Goal: Task Accomplishment & Management: Use online tool/utility

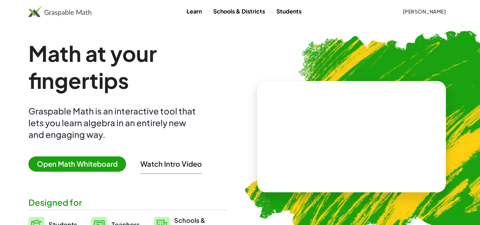
click at [43, 6] on img at bounding box center [59, 11] width 63 height 11
click at [429, 16] on button "[PERSON_NAME]" at bounding box center [424, 11] width 55 height 13
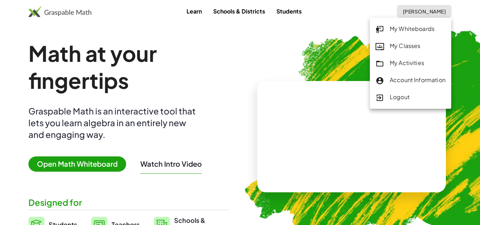
click at [421, 31] on div "My Whiteboards" at bounding box center [410, 28] width 70 height 9
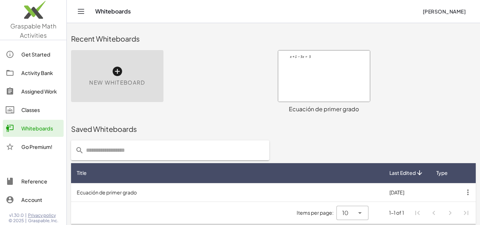
click at [116, 75] on icon at bounding box center [116, 71] width 11 height 11
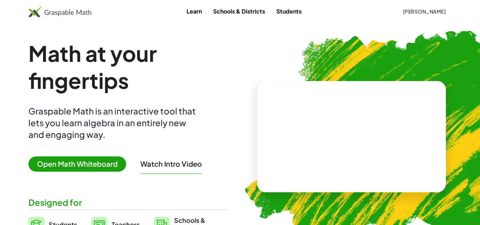
click at [430, 10] on span "[PERSON_NAME]" at bounding box center [423, 11] width 43 height 6
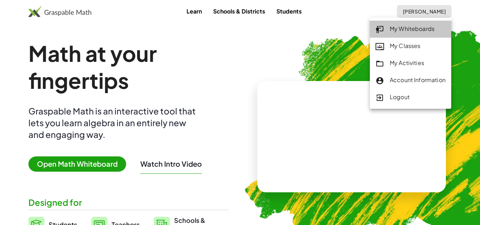
click at [403, 36] on link "My Whiteboards" at bounding box center [410, 29] width 81 height 17
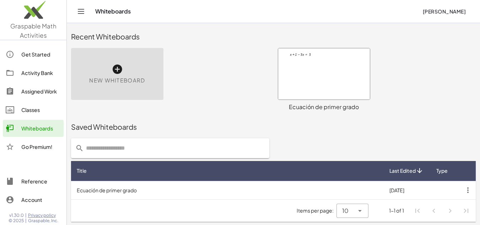
scroll to position [3, 0]
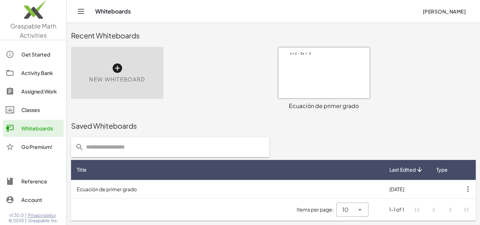
click at [332, 80] on div at bounding box center [324, 72] width 92 height 51
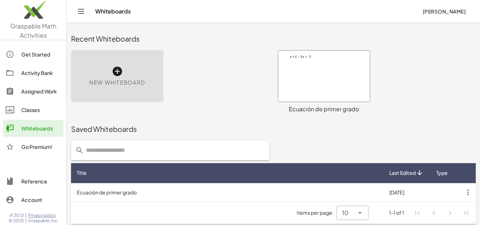
scroll to position [3, 0]
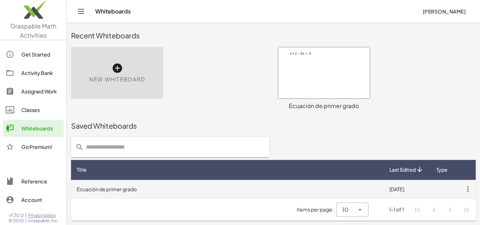
click at [113, 190] on td "Ecuación de primer grado" at bounding box center [227, 189] width 312 height 18
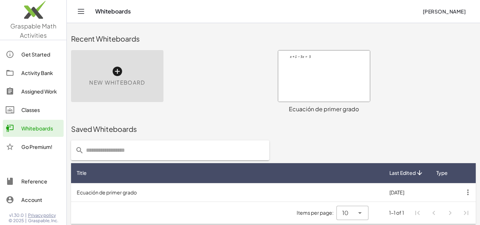
click at [29, 59] on link "Get Started" at bounding box center [33, 54] width 61 height 17
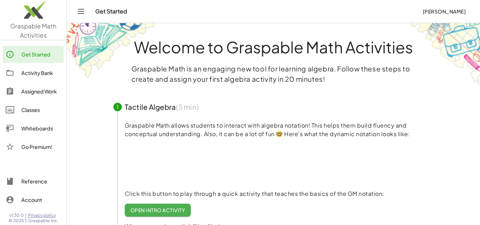
click at [37, 75] on div "Activity Bank" at bounding box center [40, 73] width 39 height 9
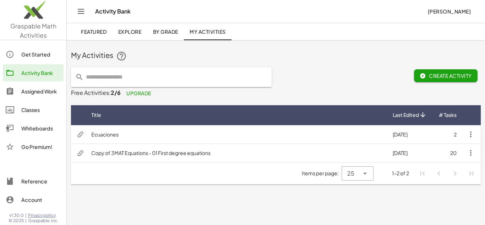
click at [45, 90] on div "Assigned Work" at bounding box center [40, 91] width 39 height 9
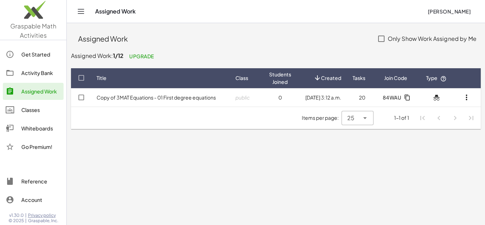
click at [31, 111] on div "Classes" at bounding box center [40, 109] width 39 height 9
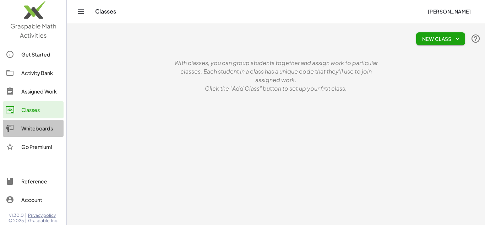
click at [32, 131] on div "Whiteboards" at bounding box center [40, 128] width 39 height 9
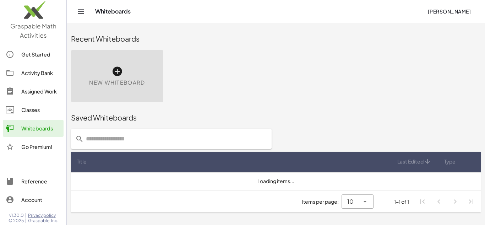
click at [38, 144] on div "Go Premium!" at bounding box center [40, 146] width 39 height 9
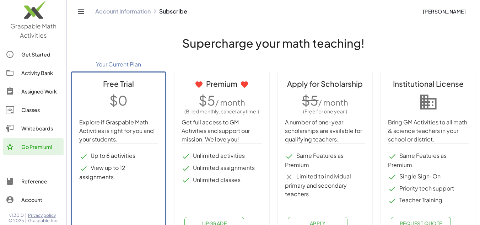
click at [80, 13] on icon "Toggle navigation" at bounding box center [81, 11] width 9 height 9
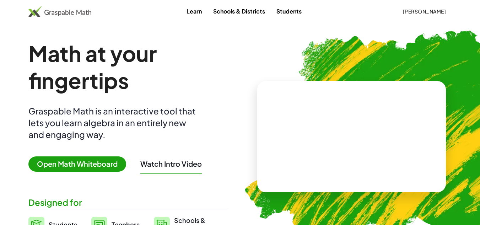
click at [425, 10] on span "Kat Esquivel" at bounding box center [423, 11] width 43 height 6
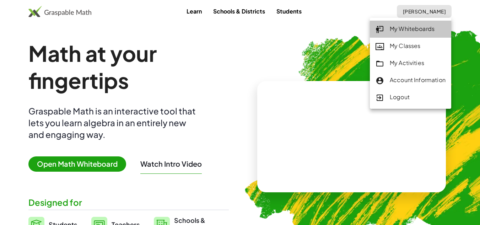
click at [419, 27] on div "My Whiteboards" at bounding box center [410, 28] width 70 height 9
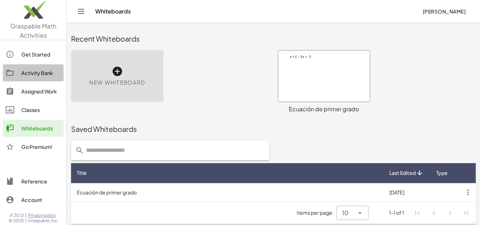
click at [48, 68] on link "Activity Bank" at bounding box center [33, 72] width 61 height 17
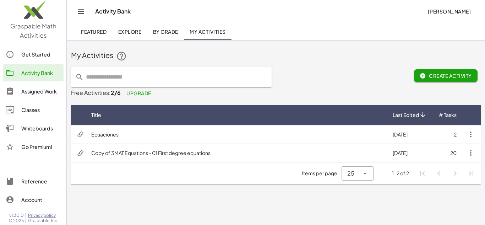
click at [29, 54] on div "Get Started" at bounding box center [40, 54] width 39 height 9
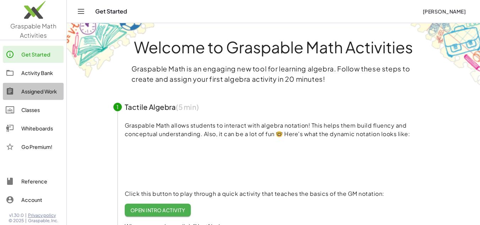
click at [40, 93] on div "Assigned Work" at bounding box center [40, 91] width 39 height 9
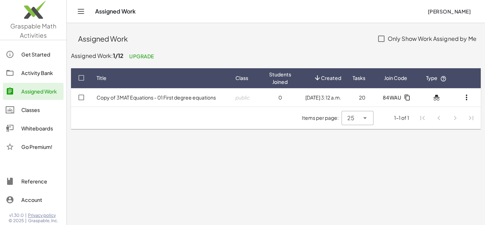
click at [35, 108] on div "Classes" at bounding box center [40, 109] width 39 height 9
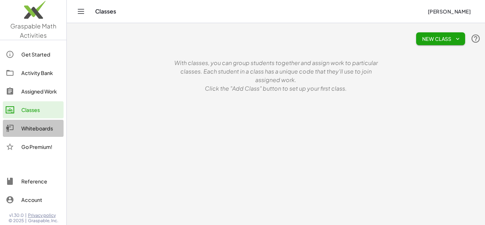
click at [33, 131] on div "Whiteboards" at bounding box center [40, 128] width 39 height 9
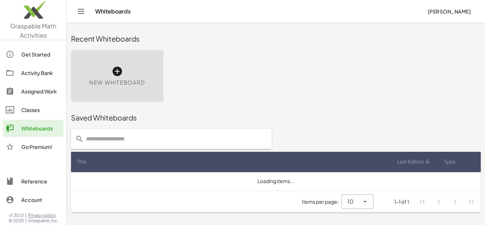
click at [45, 149] on div "Go Premium!" at bounding box center [40, 146] width 39 height 9
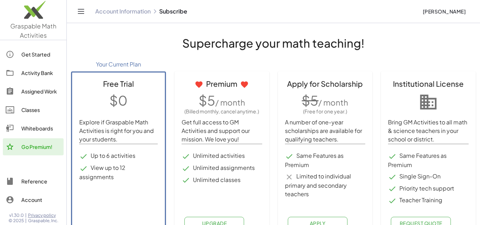
click at [79, 14] on icon "Toggle navigation" at bounding box center [81, 11] width 9 height 9
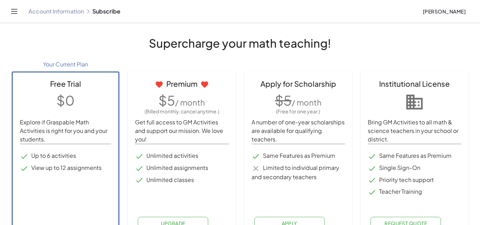
click at [16, 10] on icon "Toggle navigation" at bounding box center [14, 11] width 9 height 9
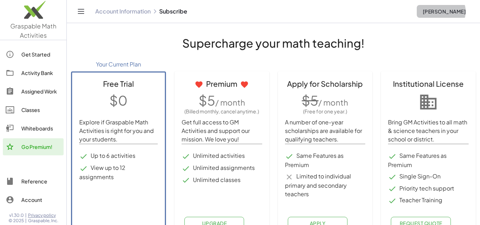
click at [439, 14] on span "[PERSON_NAME]" at bounding box center [443, 11] width 43 height 6
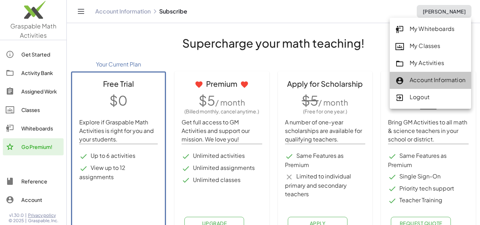
click at [439, 82] on div "Account Information" at bounding box center [430, 80] width 70 height 9
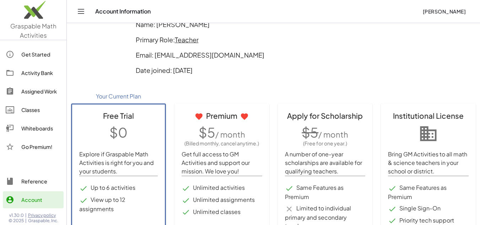
scroll to position [83, 0]
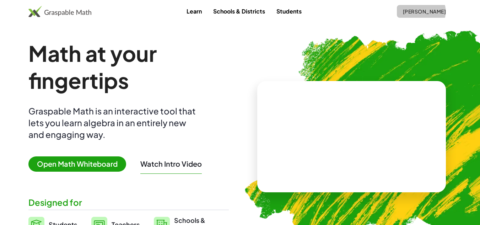
click at [429, 10] on span "Kat Esquivel" at bounding box center [423, 11] width 43 height 6
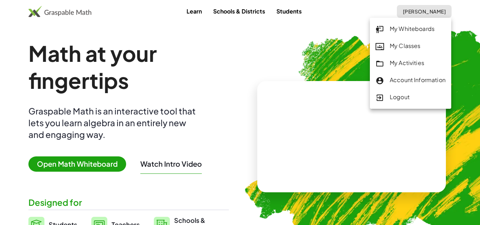
click at [402, 27] on div "My Whiteboards" at bounding box center [410, 28] width 70 height 9
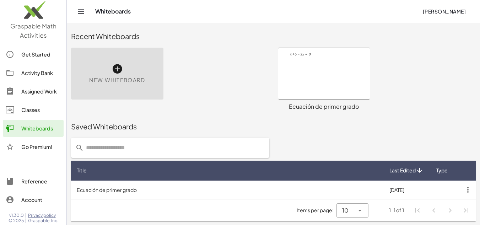
scroll to position [3, 0]
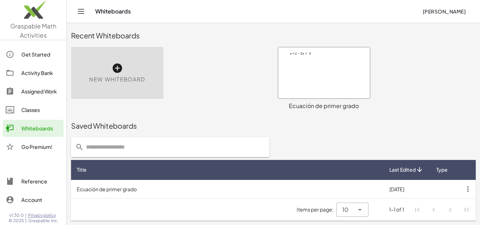
click at [328, 73] on div at bounding box center [324, 72] width 92 height 51
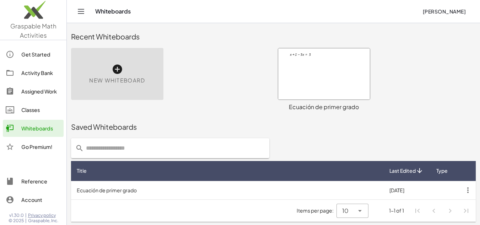
scroll to position [3, 0]
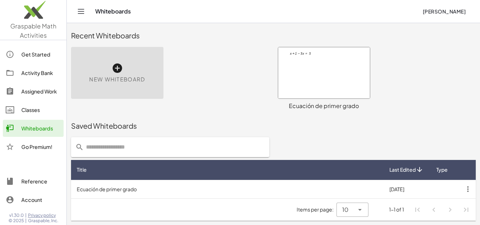
click at [38, 181] on div "Reference" at bounding box center [40, 181] width 39 height 9
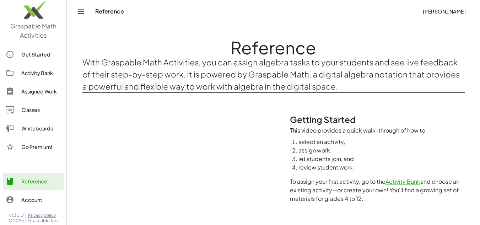
click at [36, 209] on div "Reference Account" at bounding box center [33, 191] width 66 height 43
click at [34, 198] on div "Account" at bounding box center [40, 199] width 39 height 9
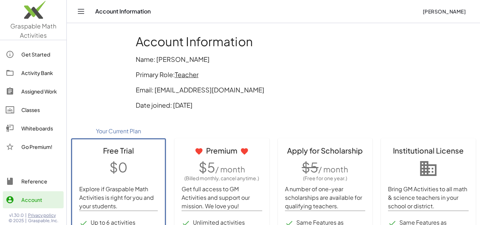
drag, startPoint x: 203, startPoint y: 105, endPoint x: 136, endPoint y: 103, distance: 66.8
click at [136, 103] on p "Date joined: 23/1/2025" at bounding box center [274, 105] width 276 height 10
click at [152, 107] on p "Date joined: 23/1/2025" at bounding box center [274, 105] width 276 height 10
click at [41, 52] on div "Get Started" at bounding box center [40, 54] width 39 height 9
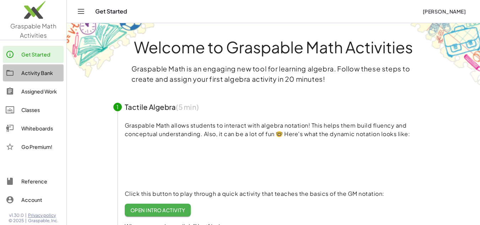
click at [44, 73] on div "Activity Bank" at bounding box center [40, 73] width 39 height 9
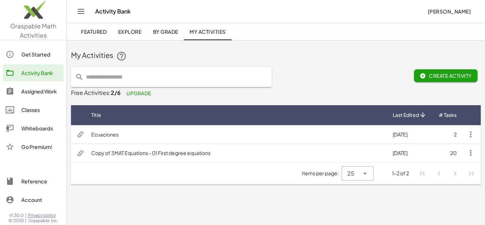
click at [48, 90] on div "Assigned Work" at bounding box center [40, 91] width 39 height 9
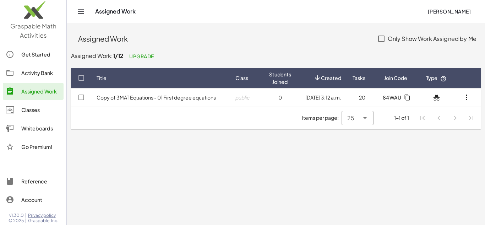
click at [43, 74] on div "Activity Bank" at bounding box center [40, 73] width 39 height 9
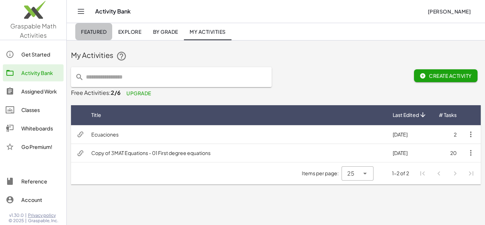
click at [98, 36] on link "Featured" at bounding box center [93, 31] width 37 height 17
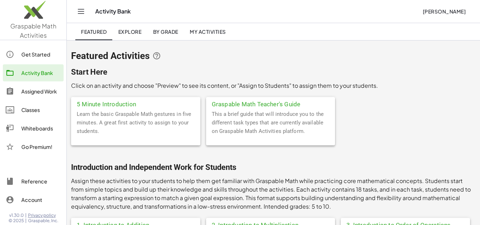
click at [132, 32] on span "Explore" at bounding box center [129, 31] width 23 height 6
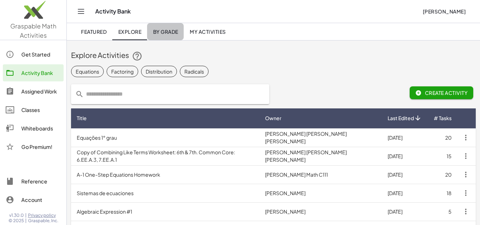
click at [173, 25] on link "By Grade" at bounding box center [165, 31] width 37 height 17
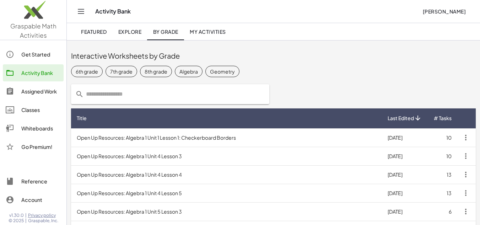
click at [199, 34] on span "My Activities" at bounding box center [208, 31] width 36 height 6
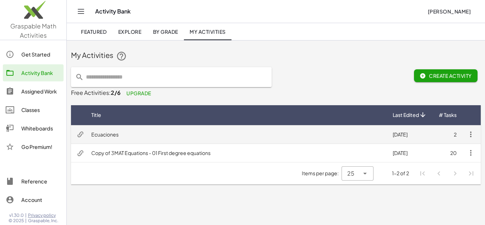
click at [125, 135] on td "Ecuaciones" at bounding box center [236, 134] width 301 height 18
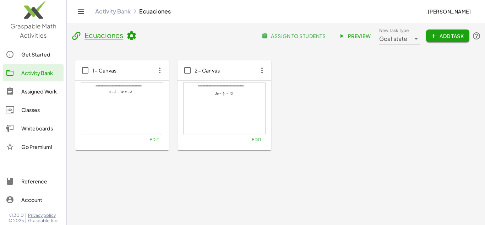
click at [227, 115] on div at bounding box center [225, 108] width 82 height 51
click at [258, 140] on span "Edit" at bounding box center [257, 139] width 10 height 5
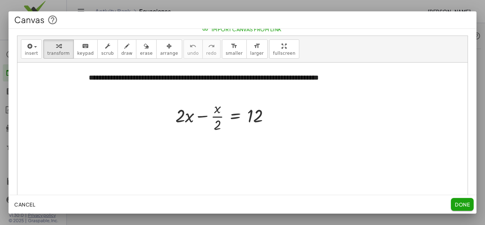
scroll to position [71, 0]
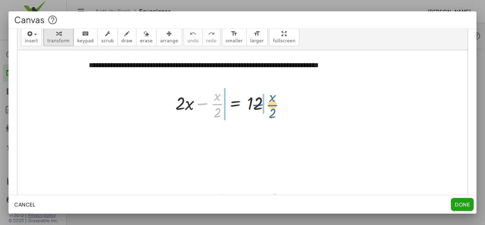
drag, startPoint x: 203, startPoint y: 105, endPoint x: 259, endPoint y: 107, distance: 55.8
click at [259, 107] on div at bounding box center [225, 104] width 107 height 36
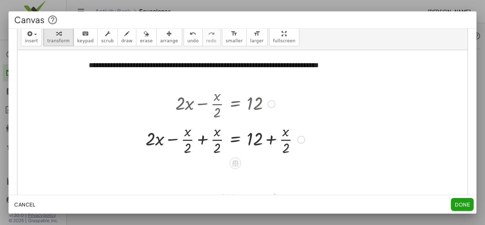
click at [202, 141] on div at bounding box center [225, 139] width 166 height 36
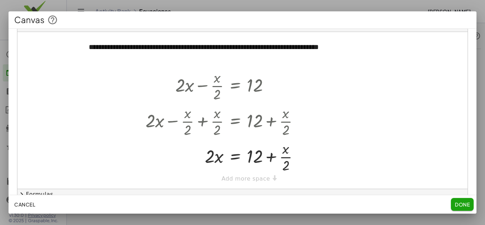
scroll to position [107, 0]
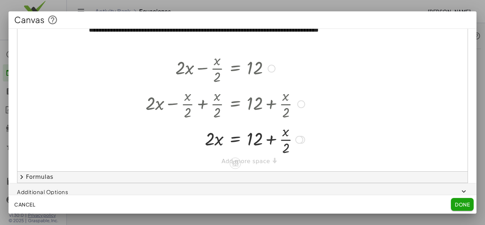
click at [269, 144] on div at bounding box center [225, 139] width 166 height 36
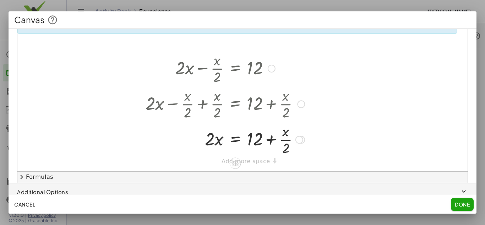
click at [271, 138] on div at bounding box center [225, 139] width 166 height 36
click at [274, 138] on div at bounding box center [225, 139] width 166 height 36
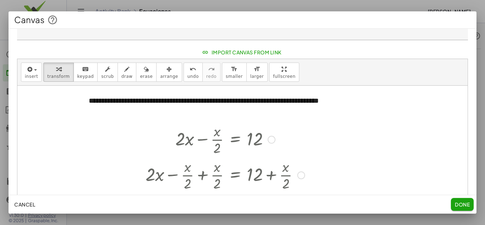
scroll to position [0, 0]
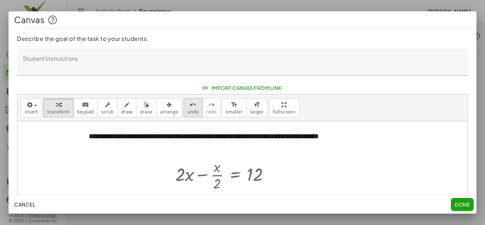
click at [186, 105] on button "undo undo" at bounding box center [193, 107] width 19 height 19
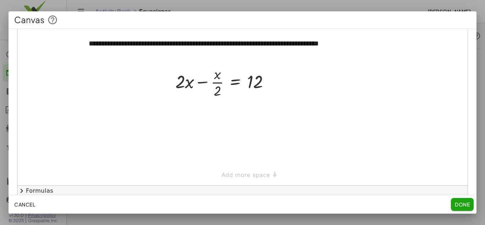
scroll to position [107, 0]
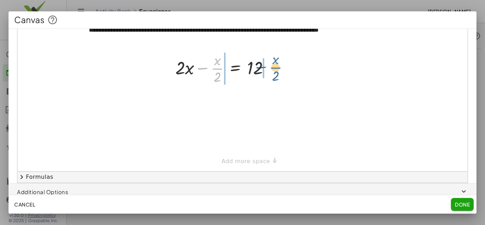
drag, startPoint x: 203, startPoint y: 69, endPoint x: 262, endPoint y: 68, distance: 58.9
click at [262, 68] on div at bounding box center [225, 68] width 107 height 36
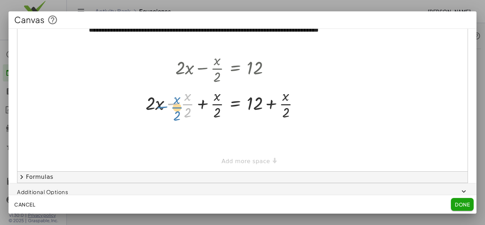
drag, startPoint x: 175, startPoint y: 103, endPoint x: 168, endPoint y: 105, distance: 6.7
click at [168, 105] on div at bounding box center [225, 104] width 166 height 36
click at [201, 104] on div at bounding box center [225, 104] width 166 height 36
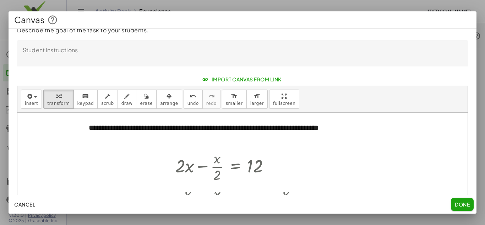
scroll to position [0, 0]
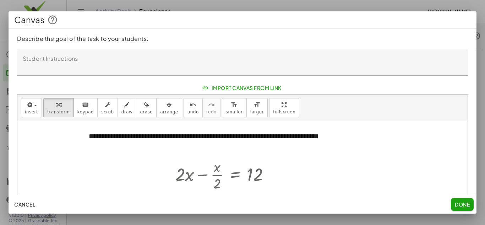
click at [464, 201] on span "Done" at bounding box center [462, 204] width 15 height 6
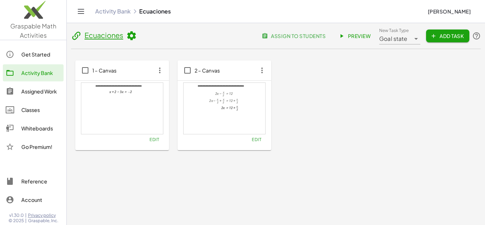
click at [260, 116] on div at bounding box center [225, 108] width 82 height 51
click at [259, 139] on span "Edit" at bounding box center [257, 139] width 10 height 5
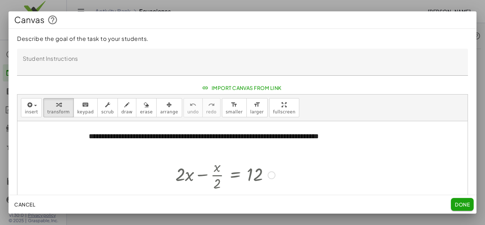
scroll to position [112, 0]
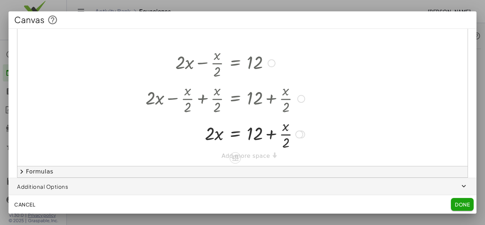
click at [246, 135] on div at bounding box center [225, 134] width 166 height 36
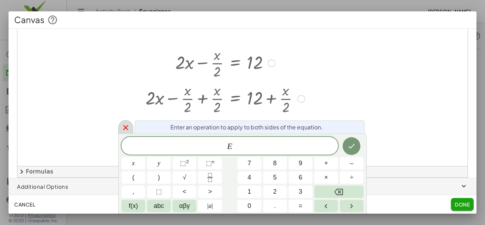
click at [127, 126] on icon at bounding box center [125, 127] width 5 height 5
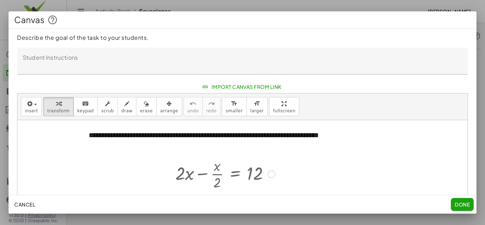
scroll to position [0, 0]
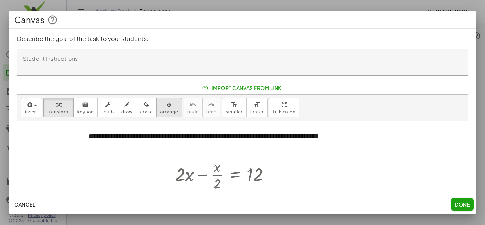
click at [162, 114] on span "arrange" at bounding box center [169, 111] width 18 height 5
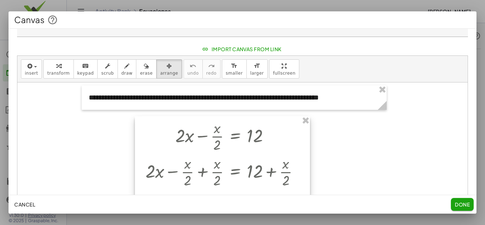
scroll to position [107, 0]
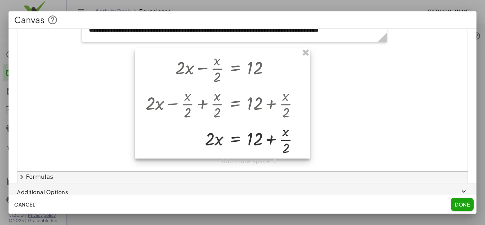
click at [237, 120] on div at bounding box center [222, 103] width 175 height 110
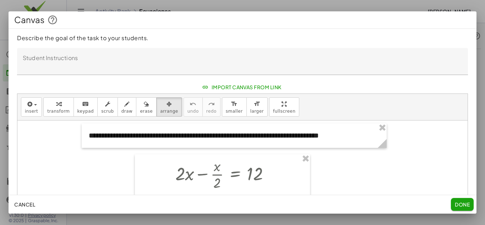
scroll to position [0, 0]
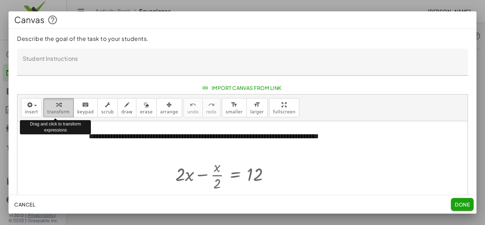
click at [58, 113] on span "transform" at bounding box center [58, 111] width 22 height 5
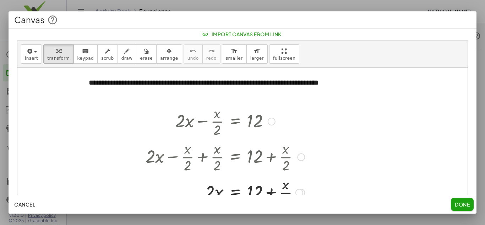
scroll to position [107, 0]
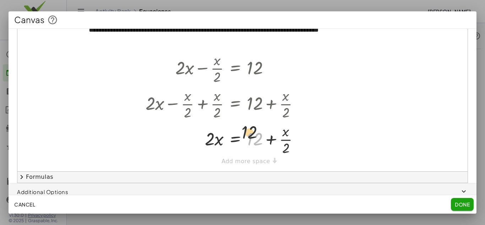
drag, startPoint x: 248, startPoint y: 138, endPoint x: 230, endPoint y: 116, distance: 28.6
click at [235, 69] on div "+ · 2 · x − · x · 2 = 12 + · 2 · x − · x · 2 + · x · 2 = + 12 + · x · 2 + · 2 ·…" at bounding box center [235, 69] width 0 height 0
click at [299, 138] on div at bounding box center [299, 140] width 8 height 8
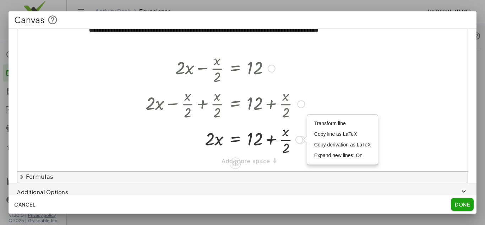
drag, startPoint x: 220, startPoint y: 138, endPoint x: 181, endPoint y: 120, distance: 42.7
click at [181, 120] on div at bounding box center [225, 104] width 166 height 36
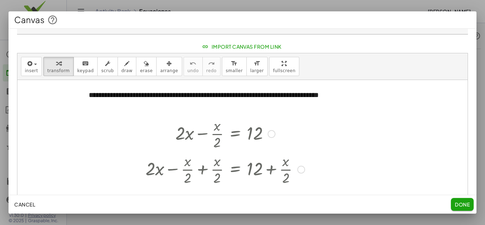
scroll to position [0, 0]
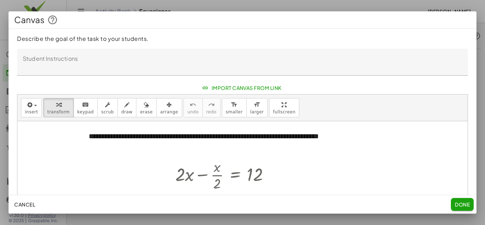
click at [467, 204] on span "Done" at bounding box center [462, 204] width 15 height 6
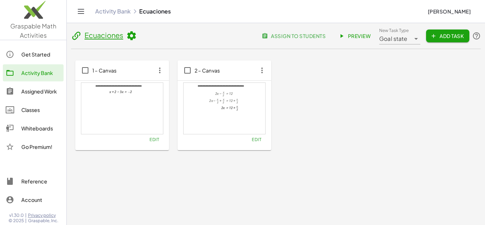
click at [151, 139] on span "Edit" at bounding box center [154, 139] width 10 height 5
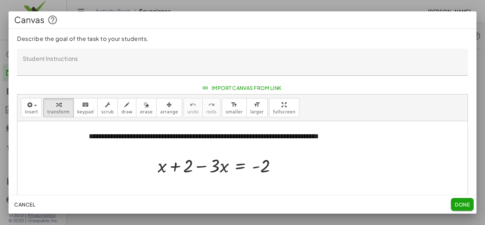
click at [461, 203] on span "Done" at bounding box center [462, 204] width 15 height 6
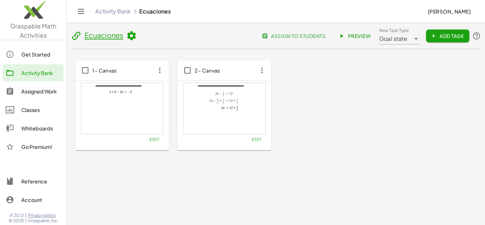
click at [242, 115] on div at bounding box center [225, 108] width 82 height 51
click at [259, 75] on icon "button" at bounding box center [262, 70] width 13 height 13
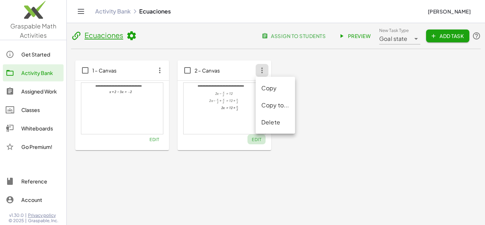
click at [256, 138] on span "Edit" at bounding box center [257, 139] width 10 height 5
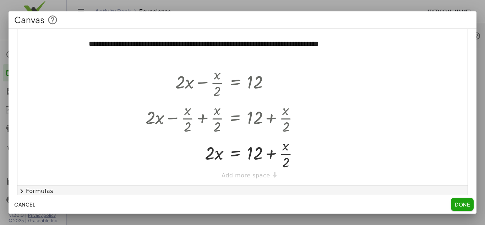
scroll to position [107, 0]
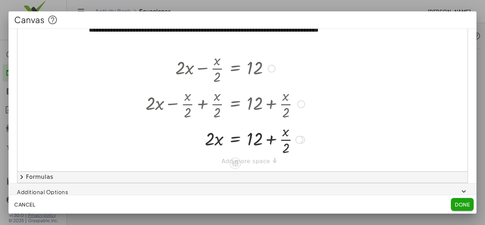
click at [219, 99] on div at bounding box center [225, 104] width 166 height 36
click at [227, 116] on div at bounding box center [225, 104] width 166 height 36
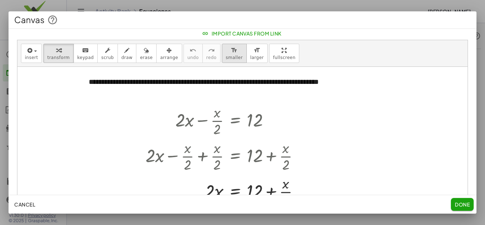
scroll to position [0, 0]
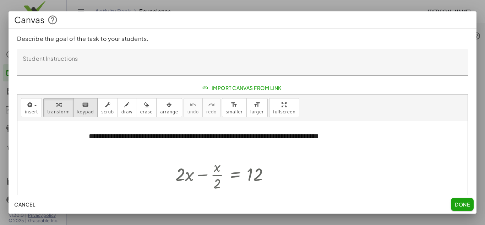
click at [77, 110] on span "keypad" at bounding box center [85, 111] width 17 height 5
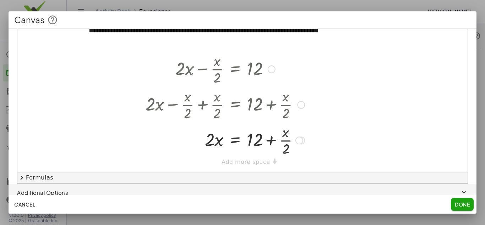
scroll to position [107, 0]
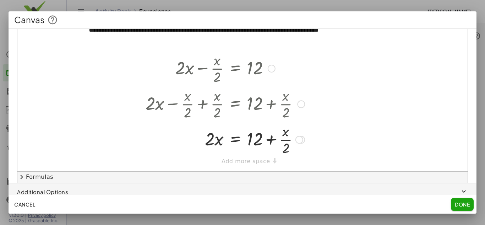
click at [211, 102] on div at bounding box center [225, 104] width 166 height 36
click at [234, 102] on div at bounding box center [225, 104] width 166 height 36
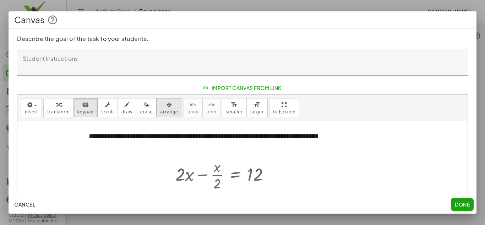
click at [156, 110] on button "arrange" at bounding box center [169, 107] width 26 height 19
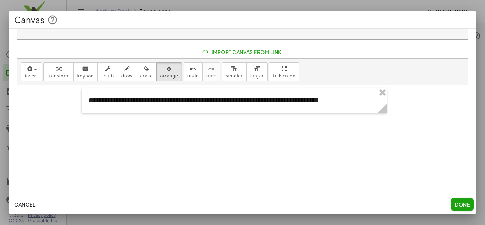
scroll to position [36, 0]
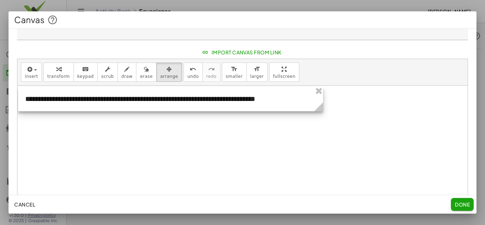
drag, startPoint x: 146, startPoint y: 107, endPoint x: 82, endPoint y: 105, distance: 63.6
click at [82, 105] on div at bounding box center [170, 99] width 305 height 24
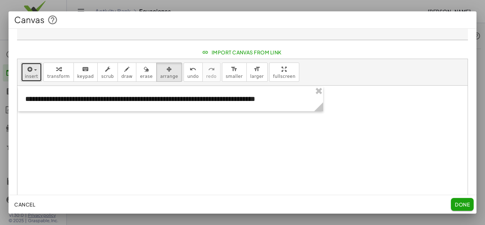
click at [29, 78] on span "insert" at bounding box center [31, 76] width 13 height 5
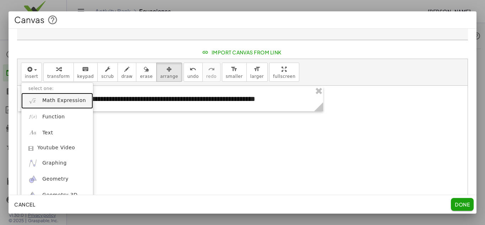
click at [58, 102] on span "Math Expression" at bounding box center [64, 100] width 44 height 7
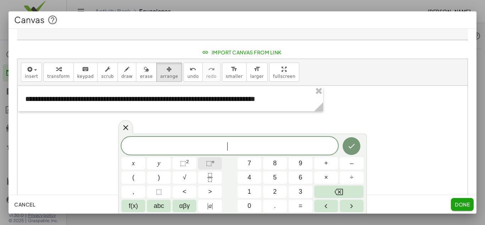
click at [205, 168] on button "⬚ n" at bounding box center [210, 163] width 24 height 12
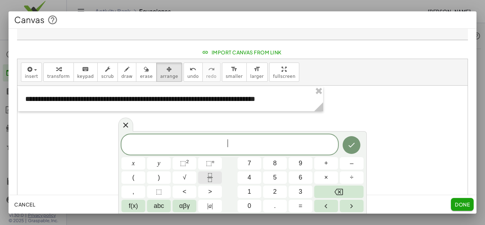
click at [210, 175] on icon "Fraction" at bounding box center [210, 177] width 9 height 9
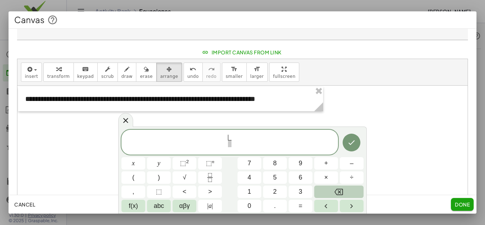
click at [331, 190] on button "Backspace" at bounding box center [338, 191] width 49 height 12
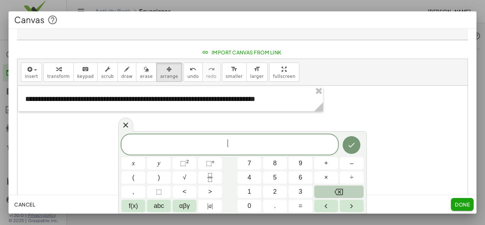
click at [331, 191] on button "Backspace" at bounding box center [338, 191] width 49 height 12
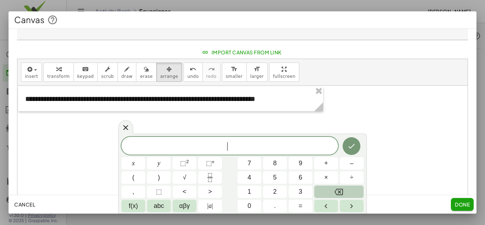
click at [331, 191] on button "Backspace" at bounding box center [338, 191] width 49 height 12
click at [213, 176] on icon "Fraction" at bounding box center [210, 177] width 9 height 9
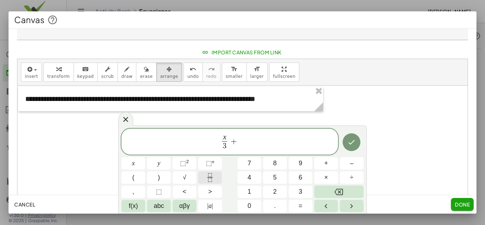
click at [211, 173] on icon "Fraction" at bounding box center [210, 177] width 9 height 9
click at [347, 147] on button "Done" at bounding box center [352, 142] width 18 height 18
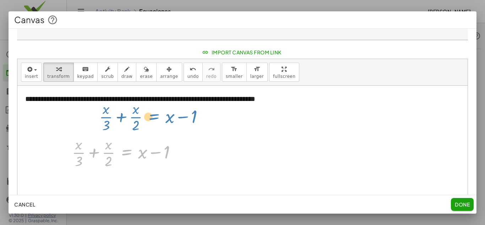
drag, startPoint x: 137, startPoint y: 151, endPoint x: 164, endPoint y: 116, distance: 43.5
click at [164, 116] on div "**********" at bounding box center [242, 164] width 450 height 157
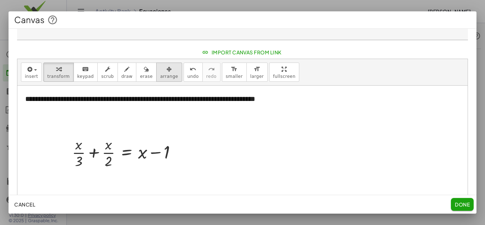
click at [161, 71] on div "button" at bounding box center [169, 69] width 18 height 9
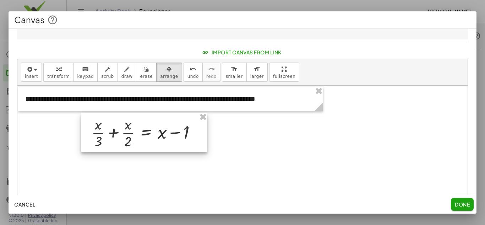
drag, startPoint x: 120, startPoint y: 162, endPoint x: 138, endPoint y: 144, distance: 25.1
click at [138, 144] on div at bounding box center [144, 132] width 126 height 39
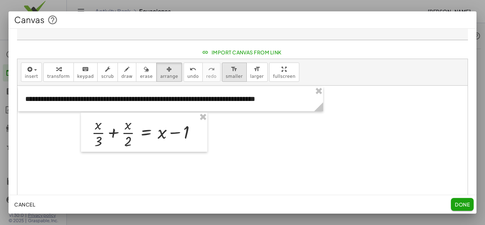
click at [226, 74] on span "smaller" at bounding box center [234, 76] width 17 height 5
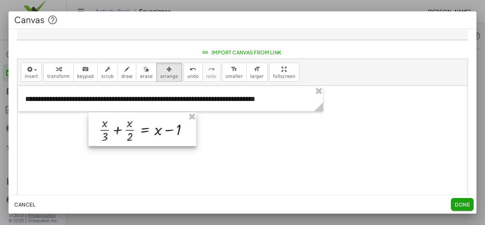
click at [131, 126] on div at bounding box center [142, 129] width 108 height 34
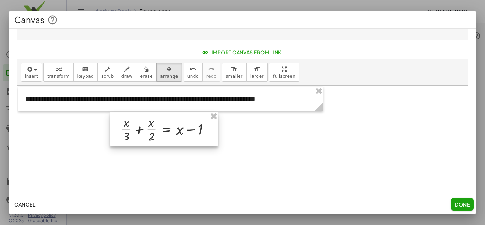
drag, startPoint x: 153, startPoint y: 135, endPoint x: 175, endPoint y: 135, distance: 21.7
click at [175, 135] on div at bounding box center [164, 129] width 108 height 34
click at [305, 158] on div at bounding box center [242, 164] width 450 height 157
click at [271, 53] on span "Import Canvas From Link" at bounding box center [242, 52] width 78 height 6
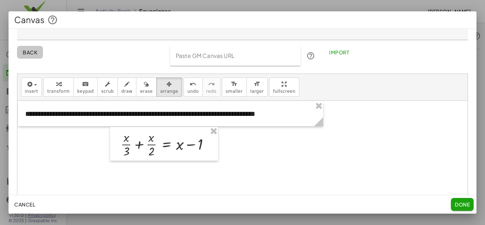
click at [38, 52] on button "Back" at bounding box center [30, 52] width 26 height 13
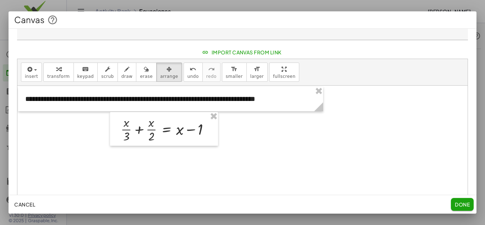
click at [458, 207] on span "Done" at bounding box center [462, 204] width 15 height 6
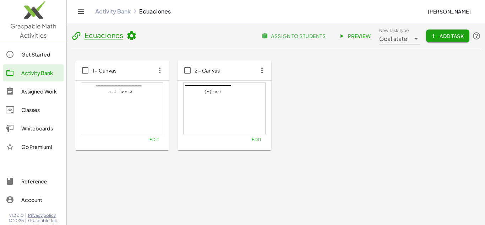
click at [262, 68] on icon "button" at bounding box center [262, 70] width 13 height 13
drag, startPoint x: 422, startPoint y: 126, endPoint x: 411, endPoint y: 110, distance: 18.6
click at [421, 126] on div "**********" at bounding box center [275, 105] width 401 height 90
click at [257, 140] on span "Edit" at bounding box center [257, 139] width 10 height 5
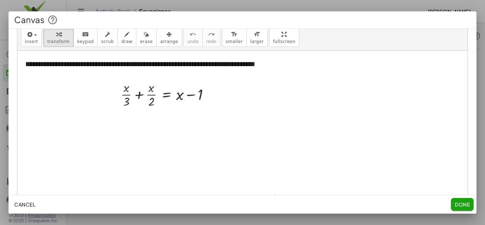
scroll to position [112, 0]
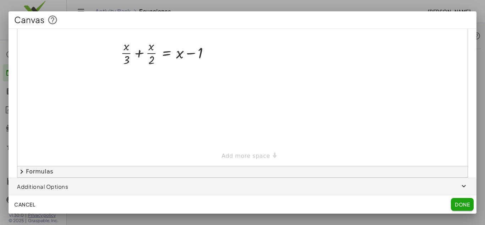
click at [66, 189] on span "button" at bounding box center [243, 186] width 468 height 17
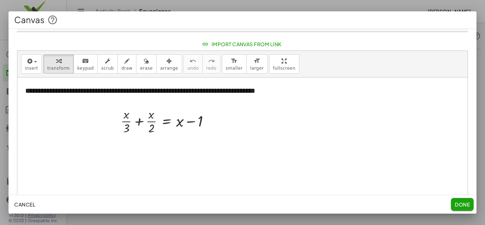
scroll to position [0, 0]
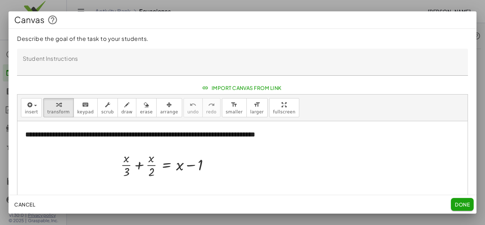
click at [463, 198] on button "Done" at bounding box center [462, 204] width 23 height 13
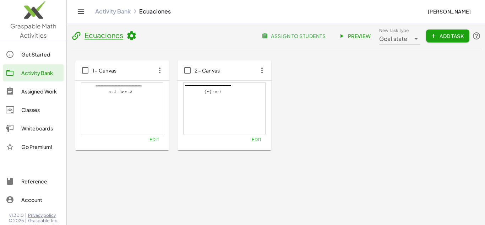
click at [355, 37] on span "Preview" at bounding box center [355, 36] width 31 height 6
click at [260, 71] on icon "button" at bounding box center [262, 70] width 13 height 13
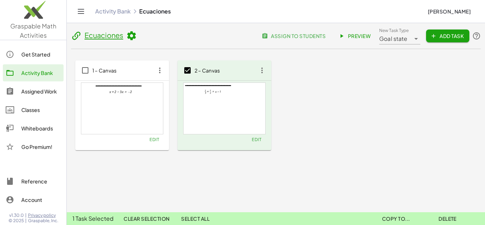
click at [133, 36] on icon at bounding box center [131, 36] width 11 height 11
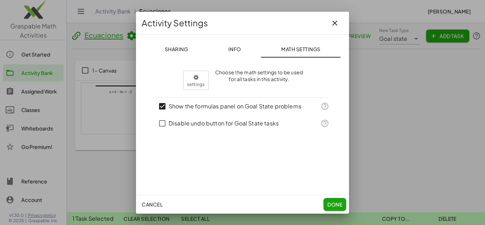
click at [78, 38] on div at bounding box center [242, 112] width 485 height 225
click at [329, 27] on button "button" at bounding box center [334, 23] width 17 height 17
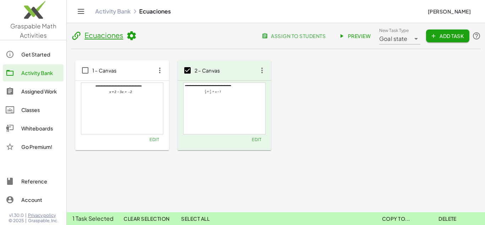
click at [351, 72] on div "**********" at bounding box center [275, 105] width 401 height 90
click at [69, 38] on div "**********" at bounding box center [276, 121] width 418 height 196
click at [76, 38] on icon at bounding box center [76, 36] width 11 height 11
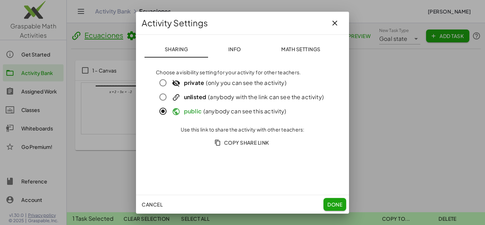
click at [328, 203] on span "Done" at bounding box center [334, 204] width 15 height 6
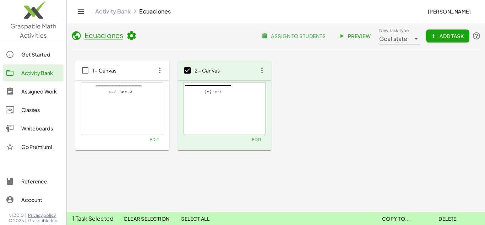
click at [306, 145] on div "**********" at bounding box center [275, 105] width 401 height 90
click at [263, 72] on icon "button" at bounding box center [262, 70] width 13 height 13
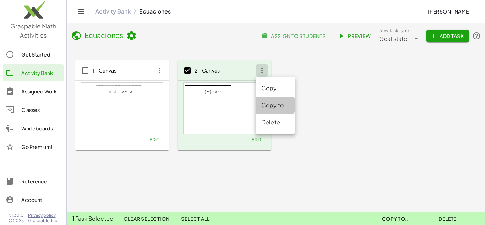
click at [274, 108] on div "Copy to..." at bounding box center [275, 105] width 28 height 9
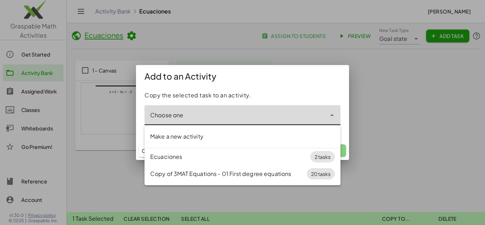
click at [333, 117] on icon "Close" at bounding box center [332, 115] width 9 height 9
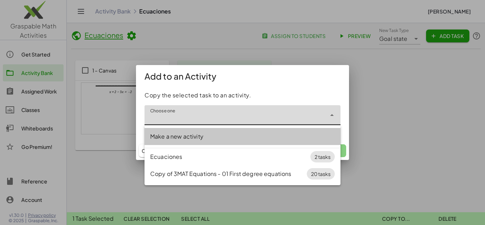
click at [285, 134] on div "Make a new activity" at bounding box center [242, 136] width 185 height 9
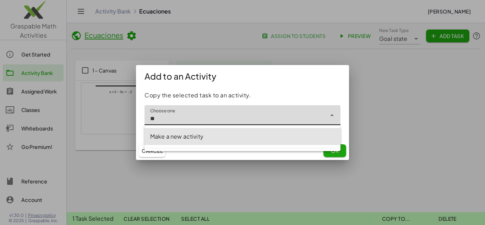
type input "*"
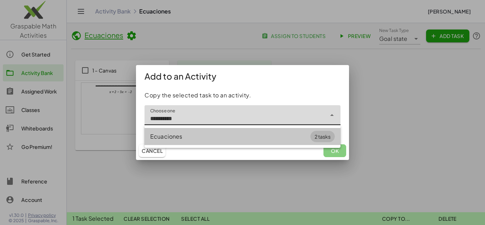
click at [268, 138] on div "Ecuaciones" at bounding box center [230, 136] width 160 height 9
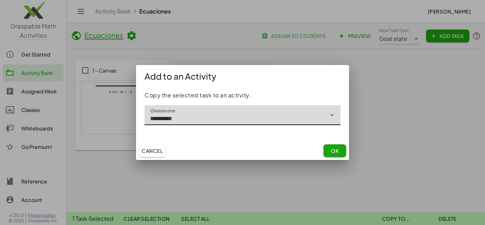
type input "**********"
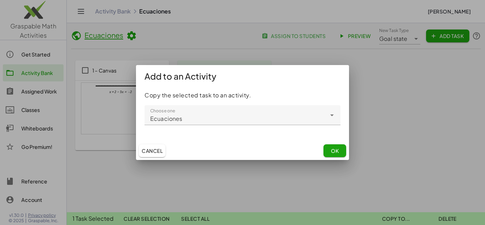
click at [337, 147] on span "OK" at bounding box center [335, 150] width 8 height 6
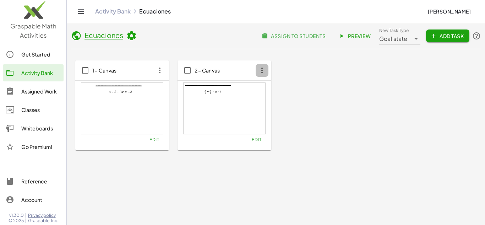
click at [263, 71] on icon "button" at bounding box center [262, 70] width 13 height 13
click at [272, 121] on div "Delete" at bounding box center [275, 122] width 28 height 9
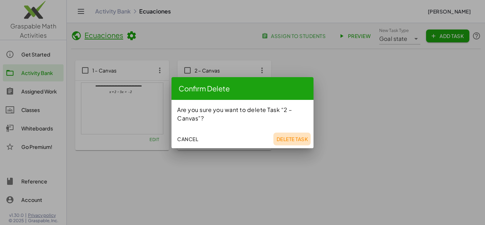
click at [285, 138] on span "Delete Task" at bounding box center [292, 139] width 32 height 6
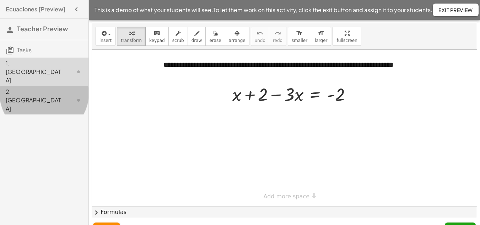
click at [37, 87] on div "2. [GEOGRAPHIC_DATA]" at bounding box center [34, 100] width 57 height 26
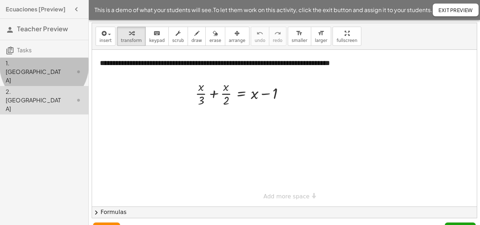
click at [36, 67] on div "1. [GEOGRAPHIC_DATA]" at bounding box center [34, 72] width 57 height 26
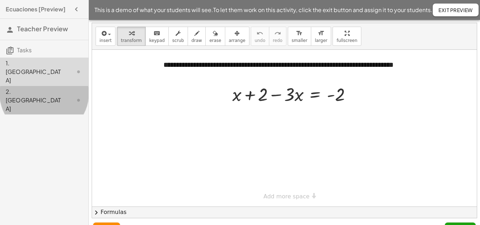
click at [35, 86] on div "2. [GEOGRAPHIC_DATA]" at bounding box center [44, 100] width 88 height 28
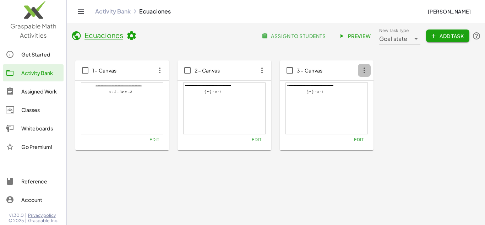
click at [363, 72] on icon "button" at bounding box center [364, 70] width 13 height 13
click at [364, 126] on div "Delete" at bounding box center [378, 122] width 28 height 9
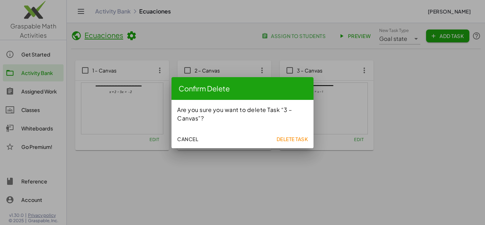
click at [282, 142] on button "Delete Task" at bounding box center [291, 138] width 37 height 13
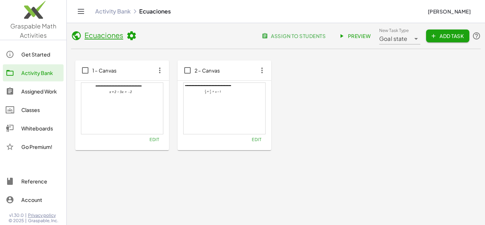
drag, startPoint x: 0, startPoint y: 0, endPoint x: 334, endPoint y: 99, distance: 348.2
click at [334, 99] on div "**********" at bounding box center [275, 105] width 401 height 90
click at [114, 11] on link "Activity Bank" at bounding box center [113, 11] width 36 height 7
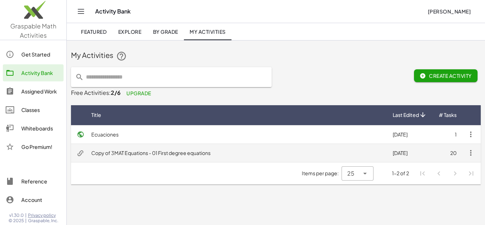
click at [473, 152] on icon "button" at bounding box center [471, 152] width 9 height 9
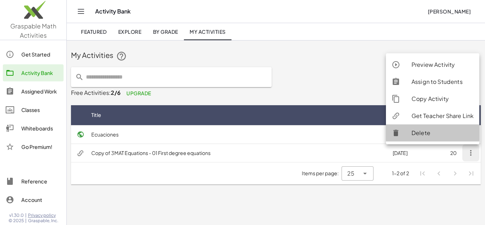
click at [444, 135] on div "Delete" at bounding box center [442, 133] width 62 height 9
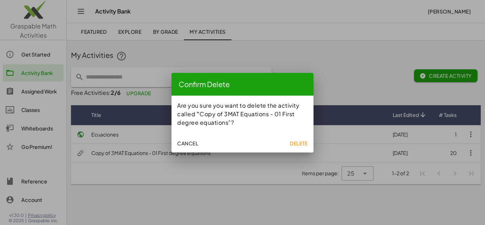
click at [298, 143] on span "Delete" at bounding box center [299, 143] width 18 height 6
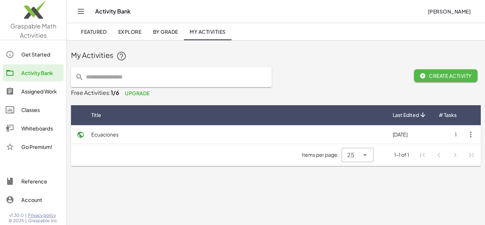
click at [433, 78] on span "Create Activity" at bounding box center [446, 75] width 52 height 6
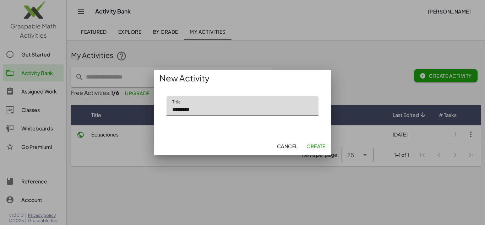
type input "********"
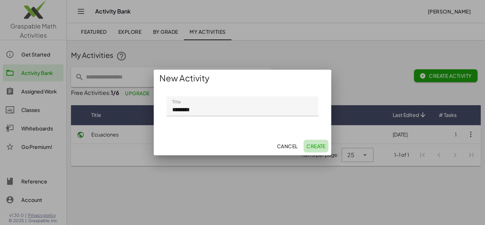
click at [319, 146] on span "Create" at bounding box center [315, 146] width 19 height 6
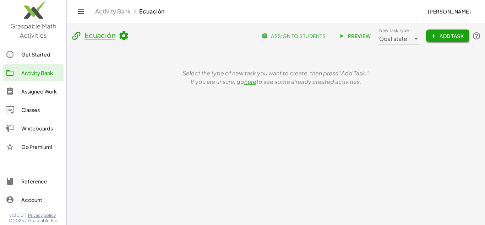
click at [39, 73] on div "Activity Bank" at bounding box center [40, 73] width 39 height 9
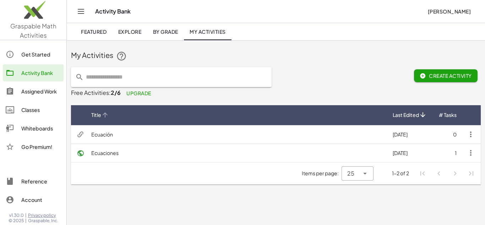
click at [387, 123] on th "Title" at bounding box center [410, 115] width 46 height 20
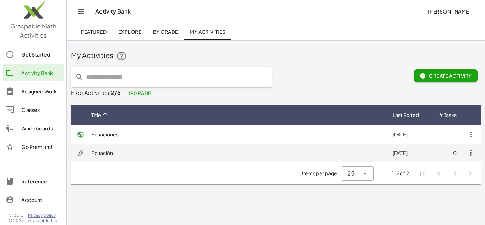
click at [283, 161] on td "Ecuación" at bounding box center [236, 152] width 301 height 18
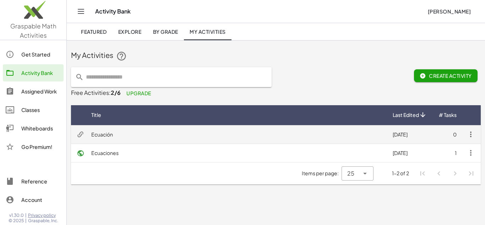
click at [185, 134] on td "Ecuación" at bounding box center [236, 134] width 301 height 18
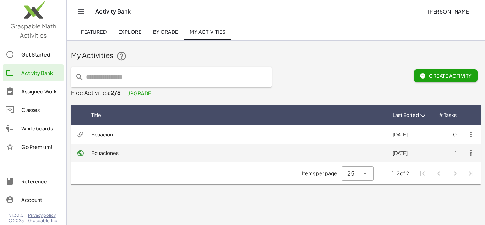
click at [143, 153] on td "Ecuaciones" at bounding box center [236, 152] width 301 height 18
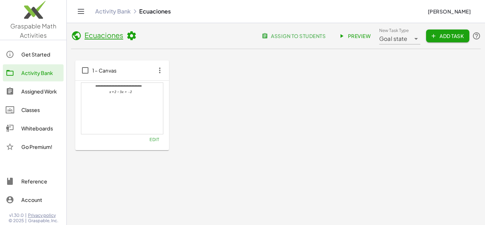
click at [160, 73] on icon "button" at bounding box center [159, 70] width 13 height 13
click at [173, 105] on div "Copy to..." at bounding box center [173, 105] width 28 height 9
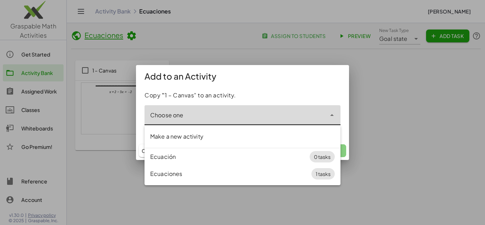
click at [333, 116] on icon "Close" at bounding box center [332, 115] width 9 height 9
click at [234, 153] on div "Ecuación" at bounding box center [229, 156] width 159 height 9
type input "********"
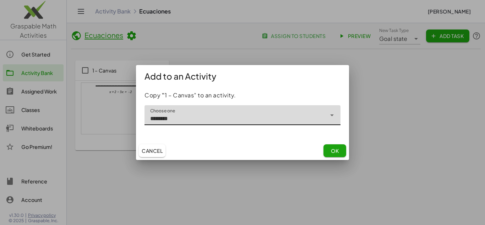
click at [343, 145] on button "OK" at bounding box center [334, 150] width 23 height 13
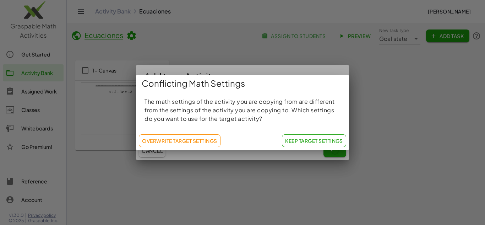
click at [301, 143] on span "Keep Target Settings" at bounding box center [314, 140] width 58 height 6
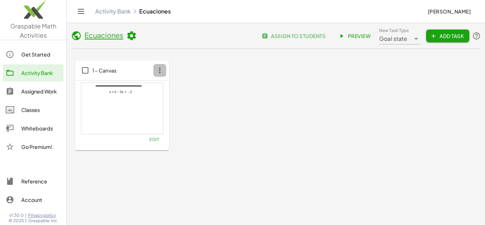
click at [159, 72] on icon "button" at bounding box center [159, 70] width 13 height 13
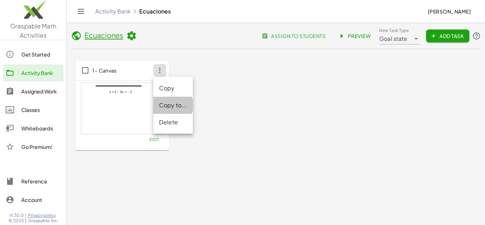
click at [173, 107] on div "Copy to..." at bounding box center [173, 105] width 28 height 9
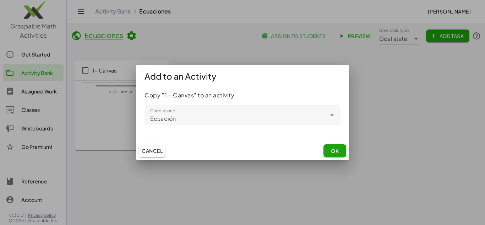
type input "********"
click at [335, 116] on icon "Open" at bounding box center [332, 115] width 9 height 9
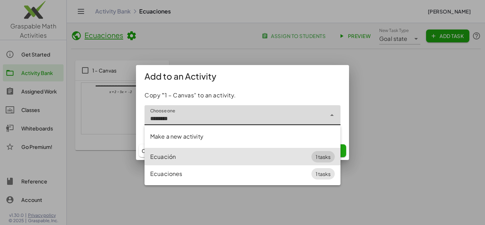
click at [335, 116] on icon "Close" at bounding box center [332, 115] width 9 height 9
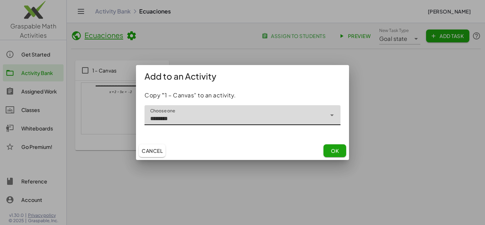
click at [155, 152] on span "Cancel" at bounding box center [152, 150] width 21 height 6
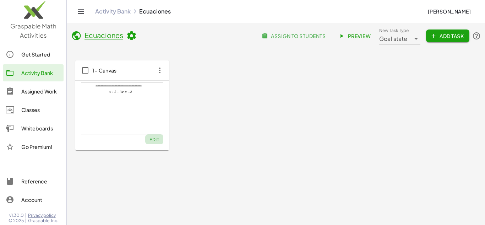
click at [153, 139] on span "Edit" at bounding box center [154, 139] width 10 height 5
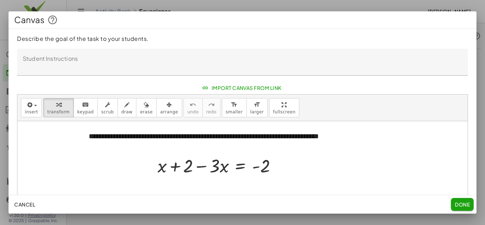
click at [457, 206] on span "Done" at bounding box center [462, 204] width 15 height 6
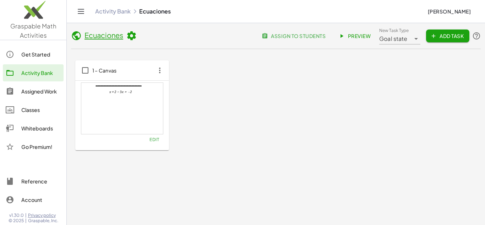
click at [31, 72] on div "Activity Bank" at bounding box center [40, 73] width 39 height 9
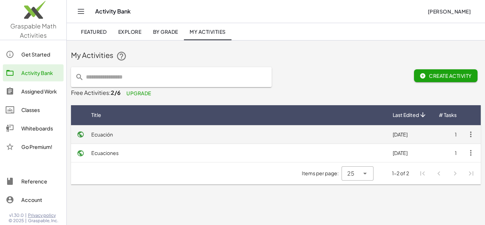
click at [124, 133] on td "Ecuación" at bounding box center [236, 134] width 301 height 18
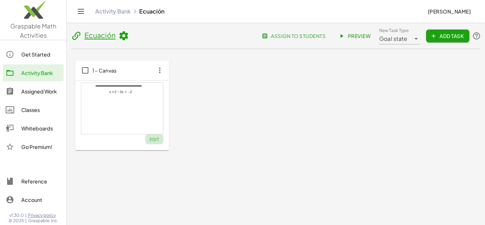
click at [154, 138] on span "Edit" at bounding box center [154, 139] width 10 height 5
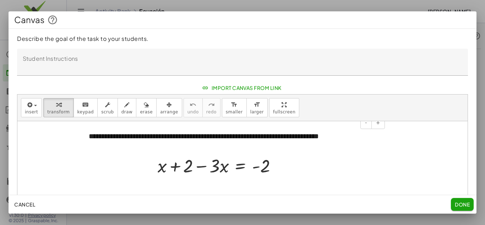
click at [212, 135] on div "**********" at bounding box center [234, 136] width 305 height 24
click at [160, 111] on span "arrange" at bounding box center [169, 111] width 18 height 5
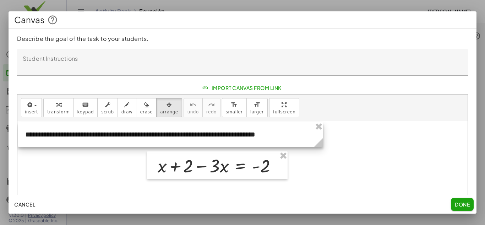
drag, startPoint x: 148, startPoint y: 137, endPoint x: 96, endPoint y: 135, distance: 52.2
click at [96, 135] on div at bounding box center [170, 134] width 305 height 24
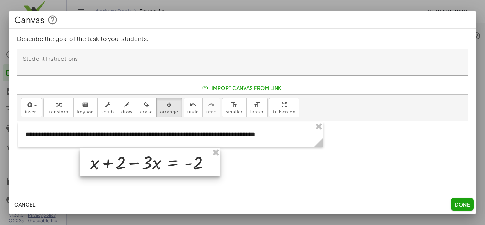
drag, startPoint x: 190, startPoint y: 171, endPoint x: 124, endPoint y: 169, distance: 65.4
click at [124, 169] on div at bounding box center [150, 162] width 141 height 28
click at [124, 164] on div at bounding box center [150, 162] width 141 height 28
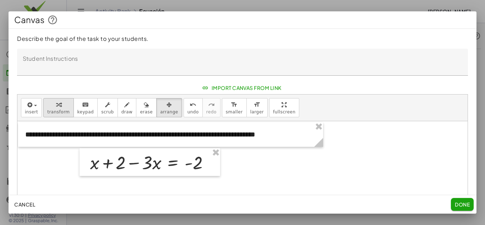
click at [60, 109] on span "transform" at bounding box center [58, 111] width 22 height 5
click at [143, 165] on div at bounding box center [153, 162] width 132 height 24
click at [160, 104] on div "button" at bounding box center [169, 104] width 18 height 9
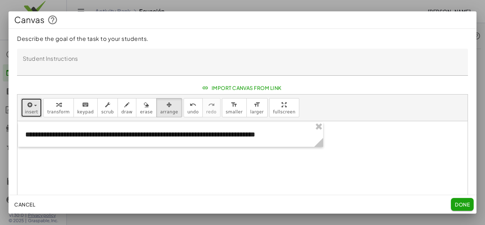
click at [29, 107] on icon "button" at bounding box center [29, 104] width 6 height 9
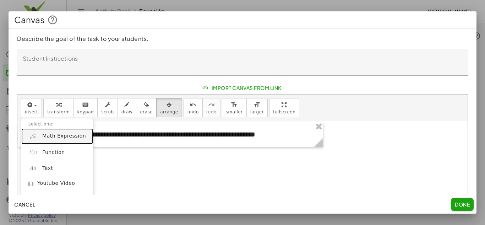
click at [58, 139] on span "Math Expression" at bounding box center [64, 135] width 44 height 7
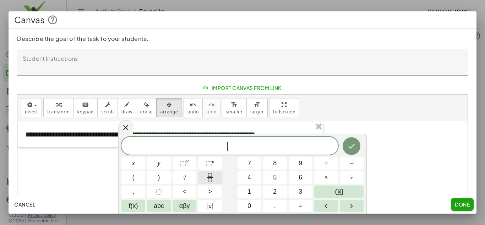
click at [211, 180] on icon "Fraction" at bounding box center [210, 177] width 9 height 9
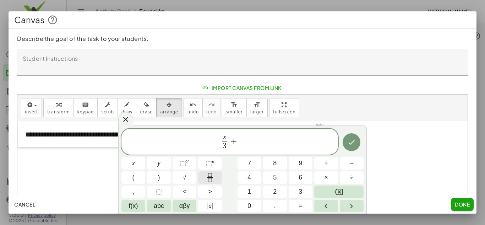
click at [212, 180] on icon "Fraction" at bounding box center [210, 180] width 4 height 4
click at [350, 145] on icon "Done" at bounding box center [351, 142] width 9 height 9
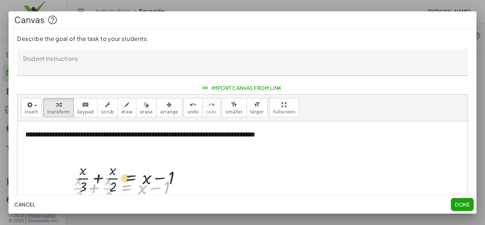
drag, startPoint x: 138, startPoint y: 181, endPoint x: 143, endPoint y: 172, distance: 9.5
click at [143, 172] on div at bounding box center [128, 188] width 118 height 36
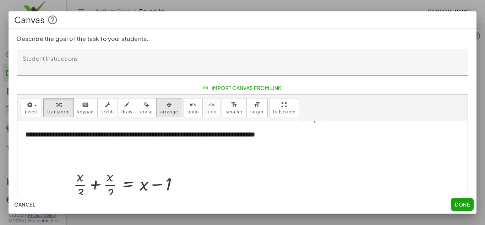
click at [164, 114] on span "arrange" at bounding box center [169, 111] width 18 height 5
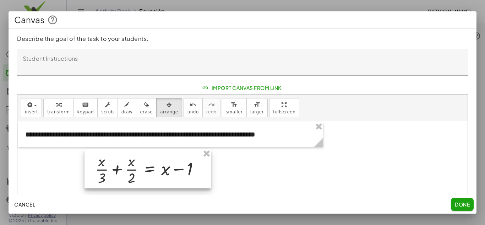
drag, startPoint x: 139, startPoint y: 190, endPoint x: 162, endPoint y: 171, distance: 29.8
click at [162, 171] on div at bounding box center [147, 168] width 126 height 39
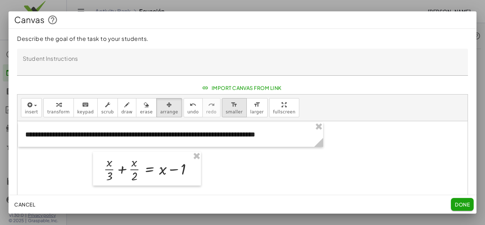
click at [222, 115] on button "format_size smaller" at bounding box center [234, 107] width 25 height 19
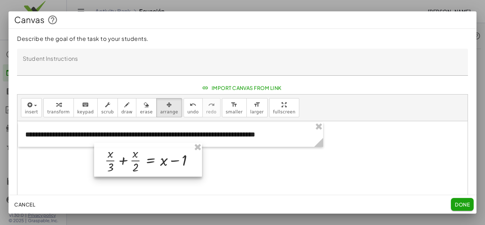
drag, startPoint x: 157, startPoint y: 175, endPoint x: 158, endPoint y: 166, distance: 8.9
click at [158, 166] on div at bounding box center [148, 160] width 108 height 34
click at [247, 173] on div at bounding box center [242, 199] width 450 height 157
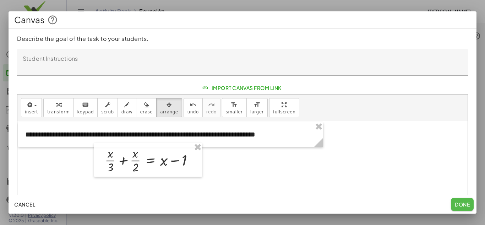
click at [452, 202] on button "Done" at bounding box center [462, 204] width 23 height 13
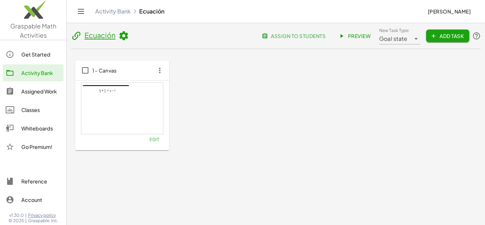
click at [160, 72] on icon "button" at bounding box center [159, 70] width 13 height 13
click at [152, 142] on button "Edit" at bounding box center [154, 139] width 18 height 10
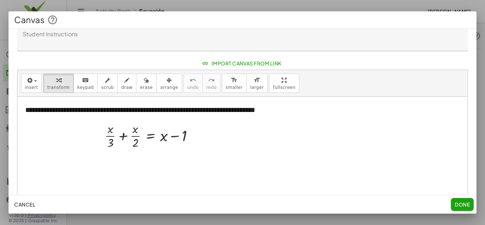
scroll to position [36, 0]
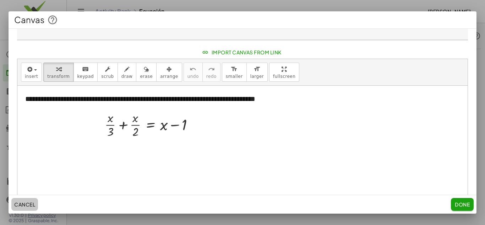
click at [21, 203] on span "Cancel" at bounding box center [24, 204] width 21 height 6
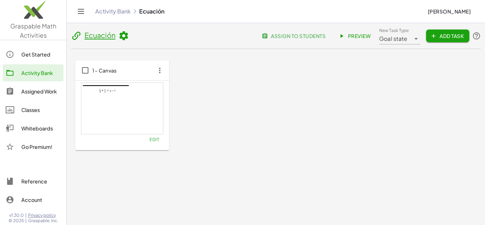
click at [73, 35] on icon at bounding box center [76, 36] width 11 height 11
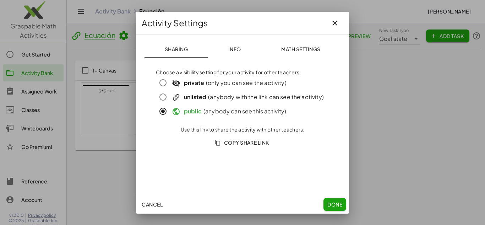
click at [255, 142] on span "Copy Share Link" at bounding box center [242, 142] width 53 height 6
click at [342, 203] on span "Done" at bounding box center [334, 204] width 15 height 6
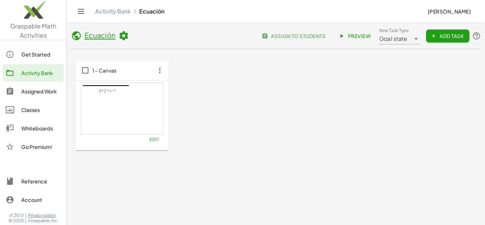
click at [221, 129] on div "**********" at bounding box center [275, 105] width 401 height 90
click at [162, 66] on icon "button" at bounding box center [159, 70] width 13 height 13
click at [75, 32] on icon at bounding box center [76, 36] width 11 height 11
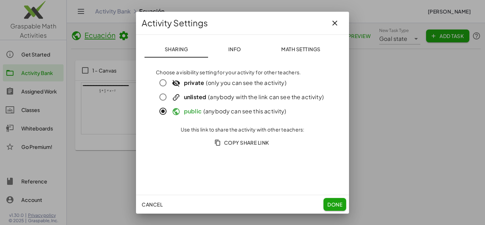
click at [238, 49] on span "Info" at bounding box center [234, 49] width 13 height 6
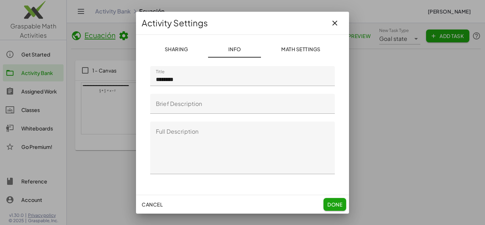
click at [300, 44] on button "Math Settings" at bounding box center [301, 48] width 80 height 17
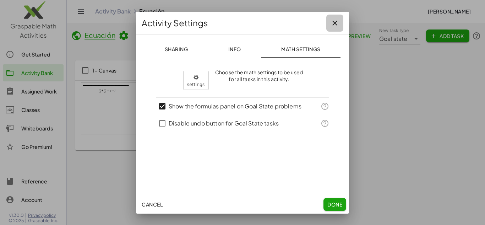
click at [330, 26] on button "button" at bounding box center [334, 23] width 17 height 17
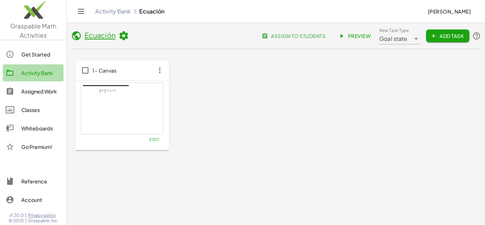
click at [37, 77] on link "Activity Bank" at bounding box center [33, 72] width 61 height 17
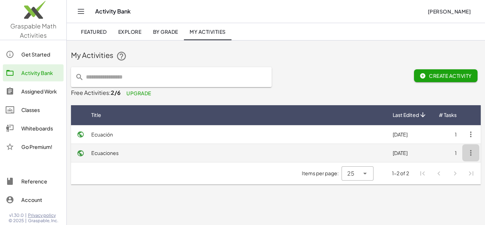
click at [469, 154] on icon "button" at bounding box center [471, 152] width 9 height 9
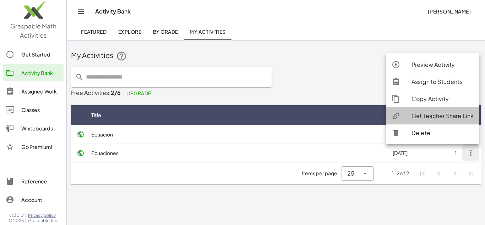
click at [444, 113] on div "Get Teacher Share Link" at bounding box center [442, 115] width 62 height 9
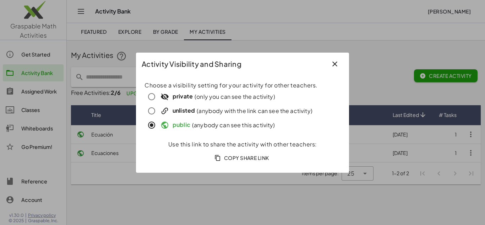
click at [253, 158] on span "Copy Share Link" at bounding box center [242, 157] width 53 height 6
click at [429, 37] on div at bounding box center [242, 112] width 485 height 225
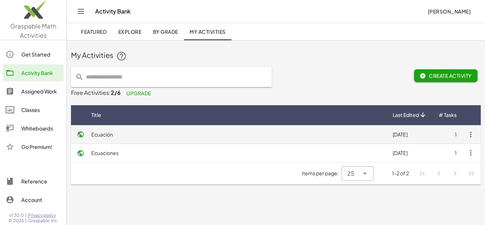
click at [383, 131] on td "Ecuación" at bounding box center [236, 134] width 301 height 18
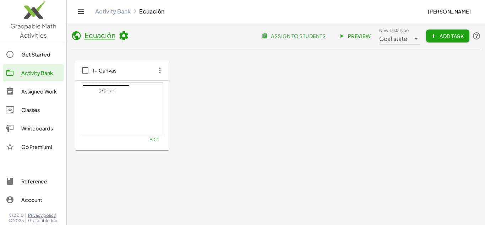
click at [162, 72] on icon "button" at bounding box center [159, 70] width 13 height 13
click at [136, 128] on div at bounding box center [122, 108] width 82 height 51
click at [154, 143] on button "Edit" at bounding box center [154, 139] width 18 height 10
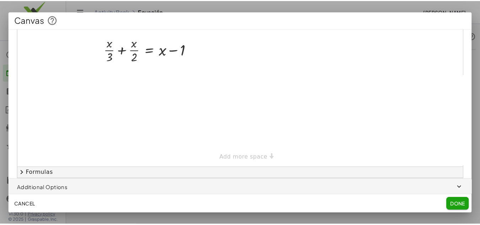
scroll to position [112, 0]
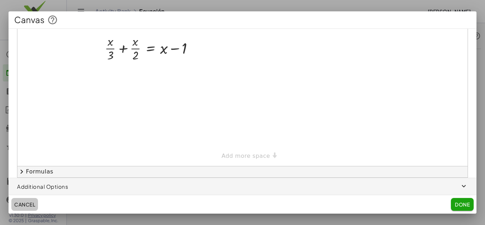
click at [24, 202] on span "Cancel" at bounding box center [24, 204] width 21 height 6
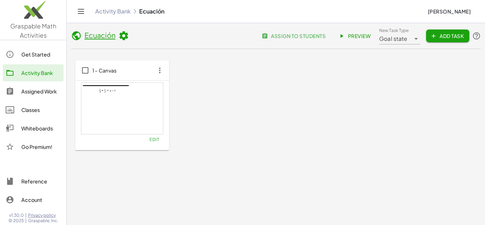
click at [125, 33] on icon at bounding box center [123, 36] width 11 height 11
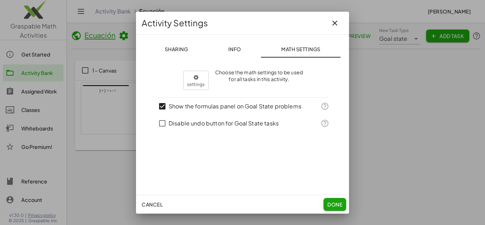
click at [176, 51] on span "Sharing" at bounding box center [175, 49] width 23 height 6
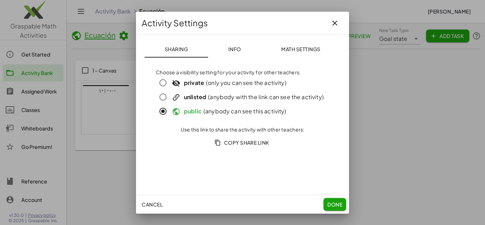
click at [239, 110] on label "public (anybody can see this activity)" at bounding box center [228, 111] width 116 height 14
click at [256, 146] on span "Copy Share Link" at bounding box center [242, 142] width 53 height 6
click at [329, 205] on span "Done" at bounding box center [334, 204] width 15 height 6
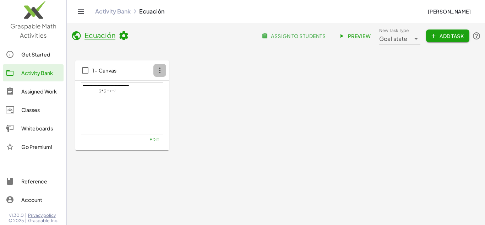
click at [161, 75] on icon "button" at bounding box center [159, 70] width 13 height 13
click at [296, 82] on div "**********" at bounding box center [275, 105] width 401 height 90
click at [356, 35] on span "Preview" at bounding box center [355, 36] width 31 height 6
click at [100, 108] on div at bounding box center [122, 108] width 82 height 51
click at [48, 89] on div "Assigned Work" at bounding box center [40, 91] width 39 height 9
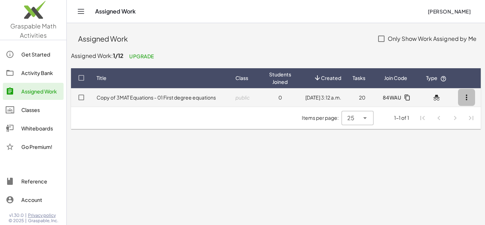
click at [469, 96] on icon "button" at bounding box center [466, 97] width 9 height 9
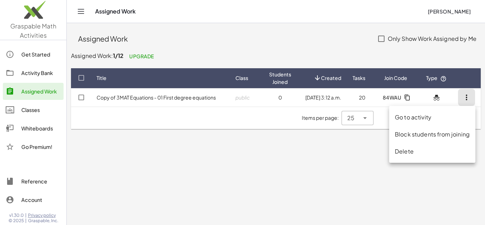
click at [412, 152] on div "Delete" at bounding box center [432, 151] width 75 height 9
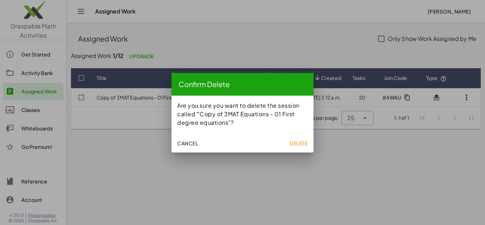
click at [296, 143] on span "Delete" at bounding box center [299, 143] width 18 height 6
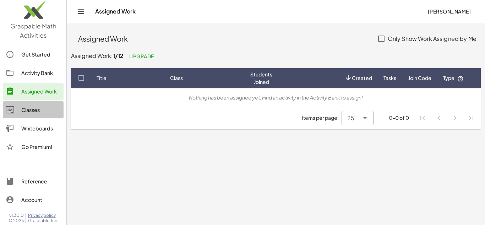
click at [34, 109] on div "Classes" at bounding box center [40, 109] width 39 height 9
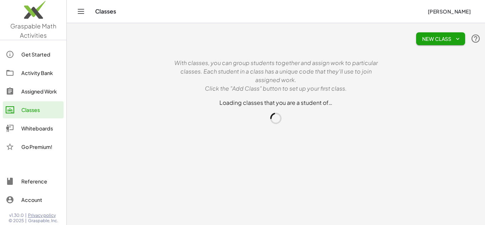
click at [37, 135] on link "Whiteboards" at bounding box center [33, 128] width 61 height 17
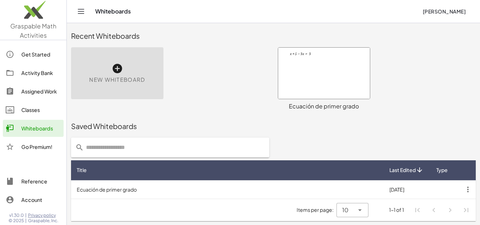
scroll to position [3, 0]
click at [39, 82] on div "Get Started Activity Bank Assigned Work Classes Whiteboards Go Premium!" at bounding box center [33, 101] width 66 height 116
click at [36, 68] on link "Activity Bank" at bounding box center [33, 72] width 61 height 17
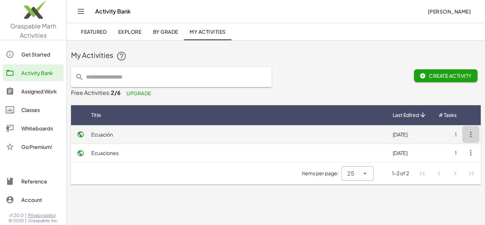
click at [470, 132] on icon "button" at bounding box center [471, 134] width 9 height 9
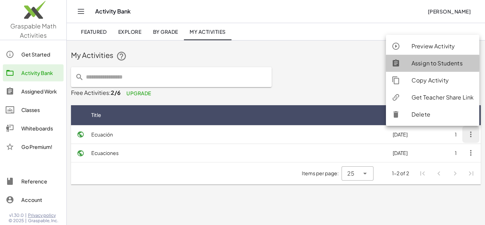
click at [418, 61] on div "Assign to Students" at bounding box center [442, 63] width 62 height 9
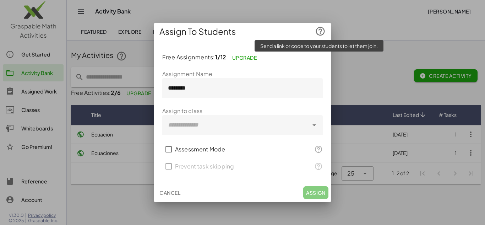
click at [317, 33] on icon at bounding box center [320, 31] width 11 height 11
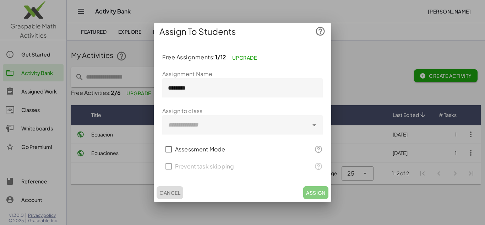
click at [170, 191] on span "Cancel" at bounding box center [169, 192] width 21 height 6
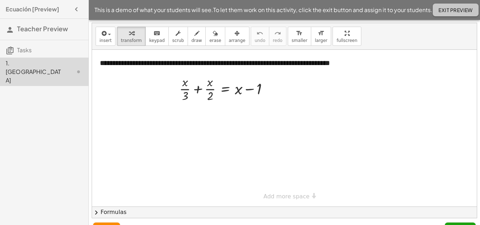
click at [449, 11] on span "Exit Preview" at bounding box center [455, 10] width 34 height 6
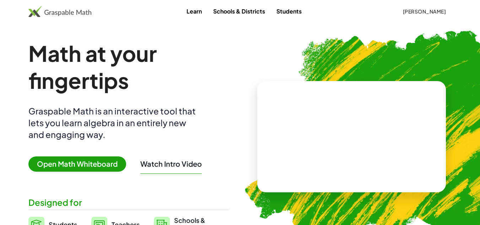
drag, startPoint x: 431, startPoint y: 18, endPoint x: 429, endPoint y: 9, distance: 9.5
click at [431, 18] on div "Learn Schools & Districts Students [PERSON_NAME]" at bounding box center [240, 11] width 480 height 23
click at [429, 9] on span "[PERSON_NAME]" at bounding box center [423, 11] width 43 height 6
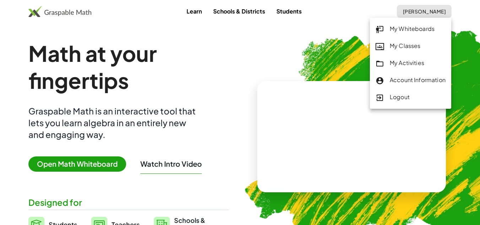
click at [128, 17] on div "Learn Schools & Districts Students [PERSON_NAME]" at bounding box center [240, 11] width 480 height 13
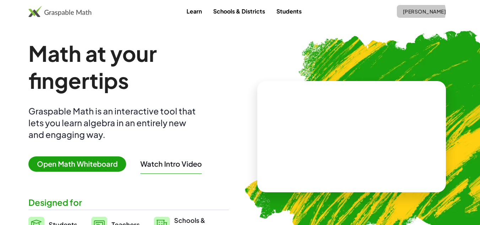
click at [428, 9] on span "[PERSON_NAME]" at bounding box center [423, 11] width 43 height 6
click at [423, 10] on span "[PERSON_NAME]" at bounding box center [423, 11] width 43 height 6
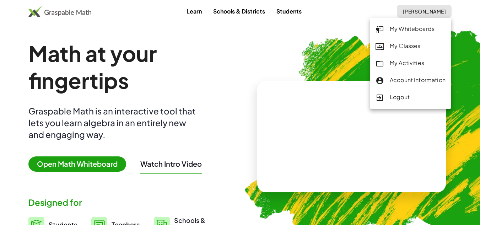
click at [405, 27] on div "My Whiteboards" at bounding box center [410, 28] width 70 height 9
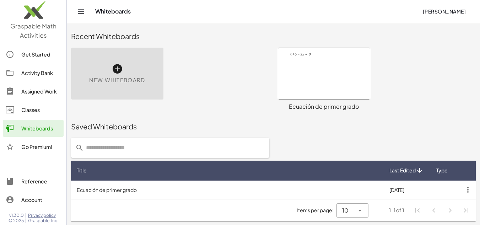
scroll to position [3, 0]
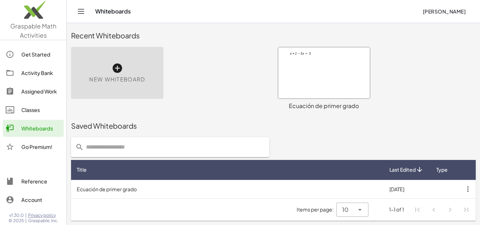
click at [321, 72] on div at bounding box center [324, 72] width 92 height 51
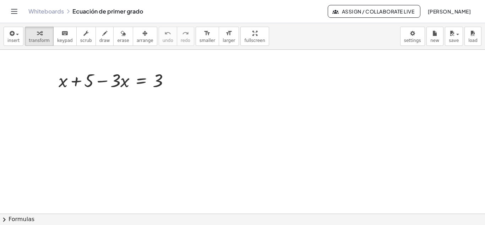
click at [360, 13] on span "Assign / Collaborate Live" at bounding box center [374, 11] width 81 height 6
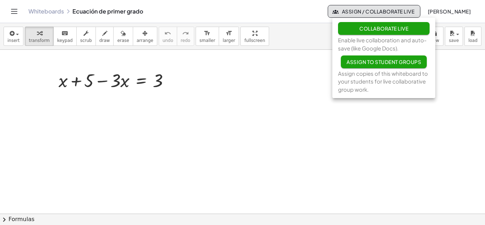
click at [287, 18] on div "Whiteboards Ecuación de primer grado Assign / Collaborate Live Kat Esquivel" at bounding box center [243, 11] width 468 height 23
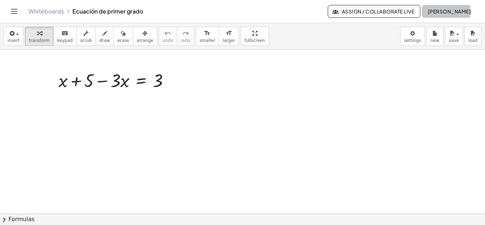
click at [459, 9] on span "Kat Esquivel" at bounding box center [448, 11] width 43 height 6
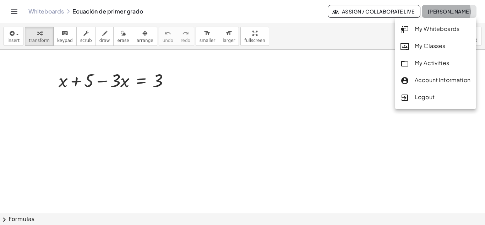
click at [459, 9] on span "Kat Esquivel" at bounding box center [448, 11] width 43 height 6
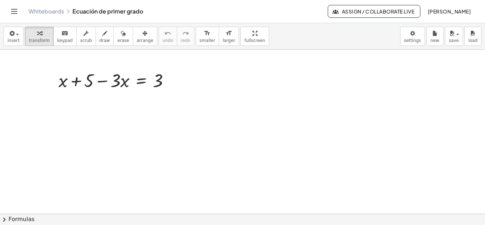
click at [291, 45] on div "insert select one: Math Expression Function Text Youtube Video Graphing Geometr…" at bounding box center [242, 36] width 485 height 27
click at [448, 43] on button "save" at bounding box center [454, 36] width 18 height 19
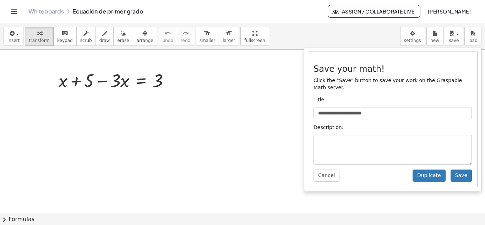
click at [51, 10] on link "Whiteboards" at bounding box center [46, 11] width 36 height 7
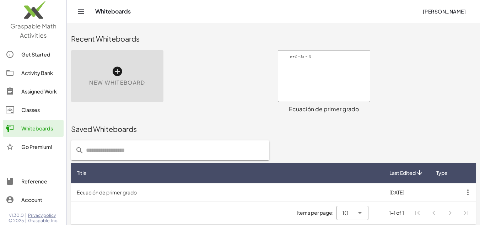
click at [23, 76] on div "Activity Bank" at bounding box center [40, 73] width 39 height 9
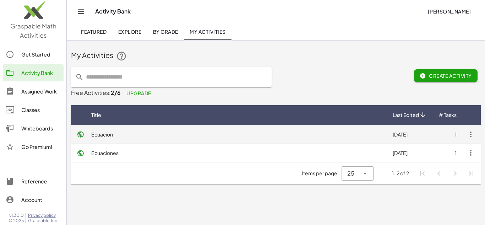
click at [110, 136] on td "Ecuación" at bounding box center [236, 134] width 301 height 18
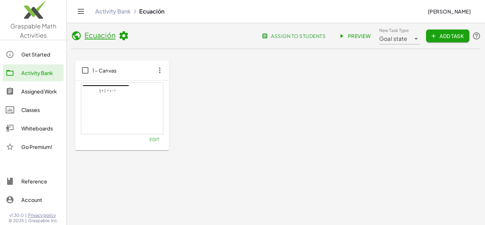
click at [351, 31] on link "Preview" at bounding box center [355, 35] width 42 height 13
click at [101, 68] on span "1 – Canvas" at bounding box center [104, 70] width 24 height 6
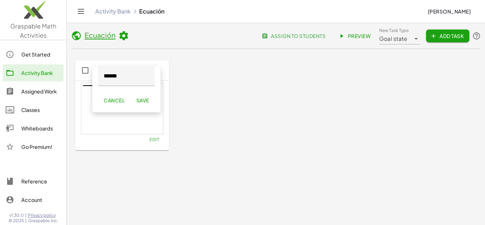
click at [241, 69] on div "**********" at bounding box center [275, 105] width 401 height 90
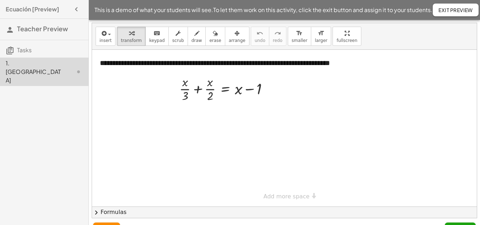
click at [443, 4] on button "Exit Preview" at bounding box center [455, 10] width 46 height 13
